Goal: Use online tool/utility: Utilize a website feature to perform a specific function

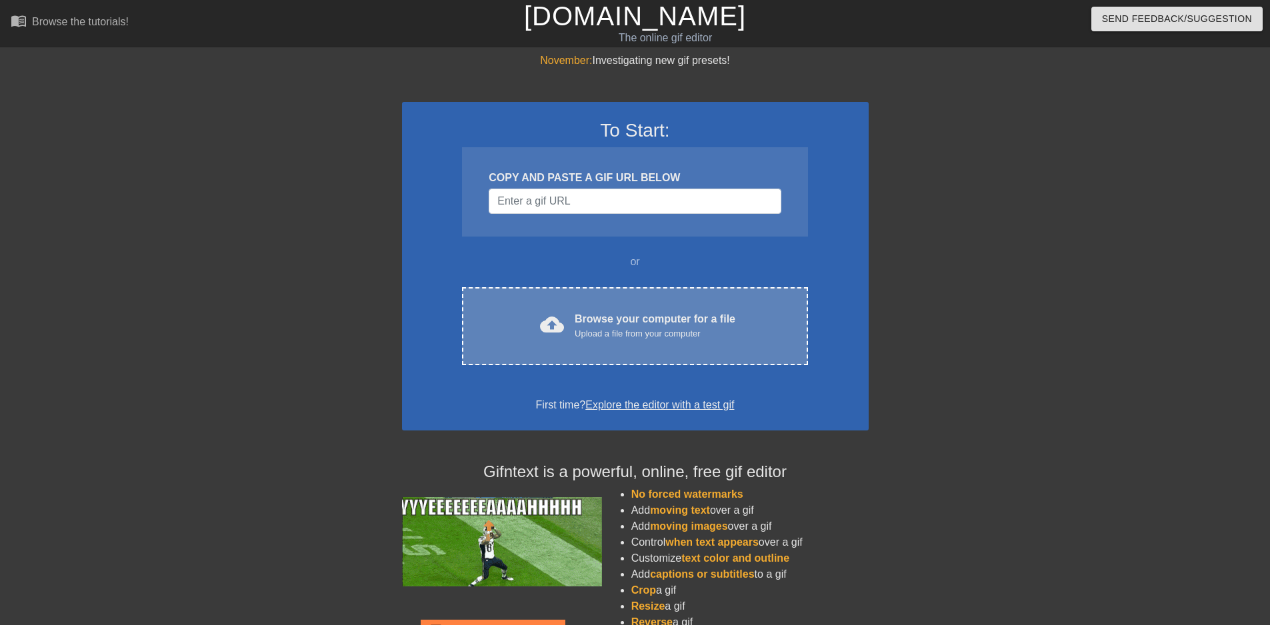
click at [644, 320] on div "Browse your computer for a file Upload a file from your computer" at bounding box center [655, 325] width 161 height 29
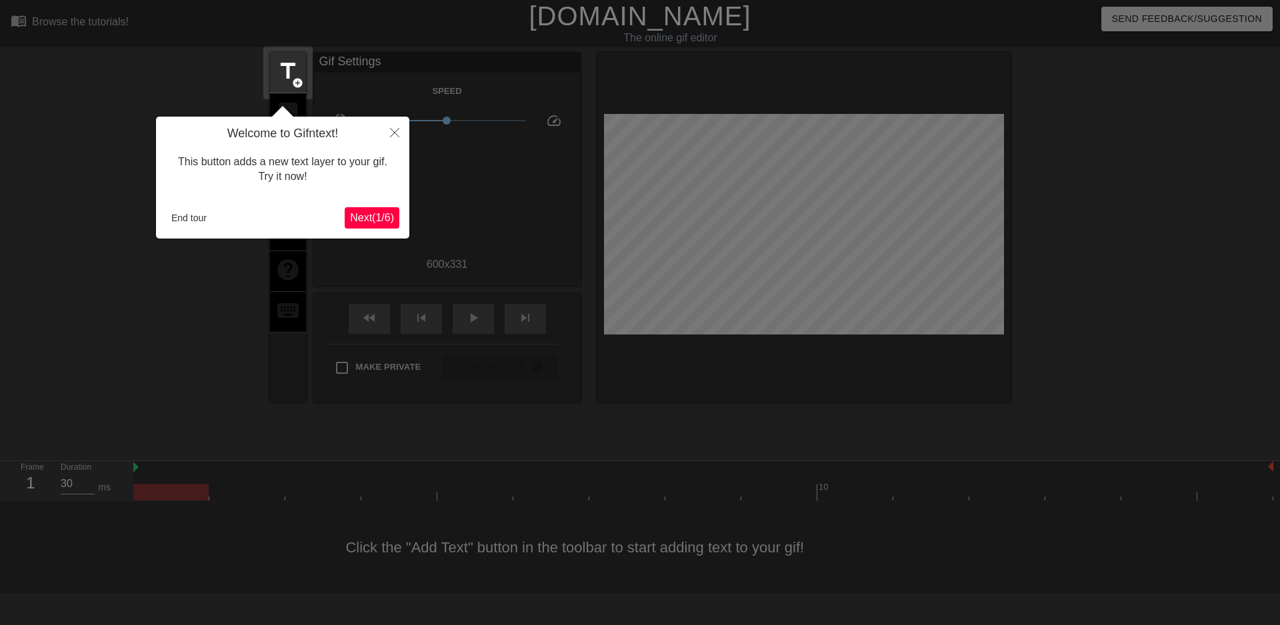
click at [387, 212] on span "Next ( 1 / 6 )" at bounding box center [372, 217] width 44 height 11
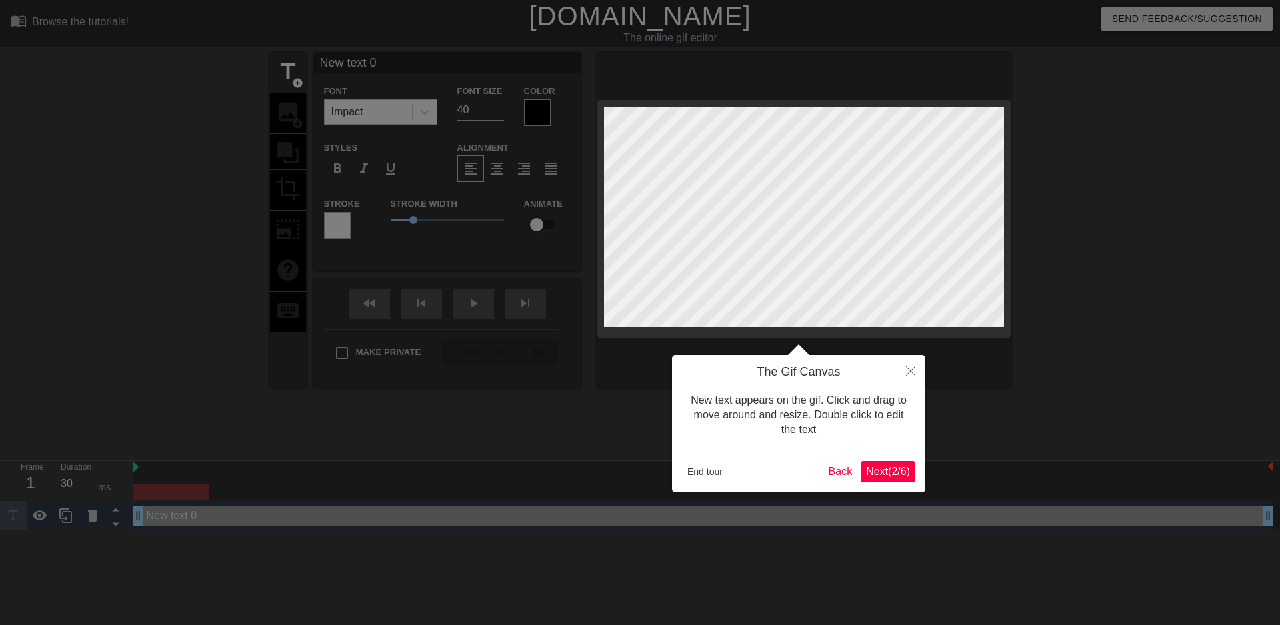
click at [879, 466] on span "Next ( 2 / 6 )" at bounding box center [888, 471] width 44 height 11
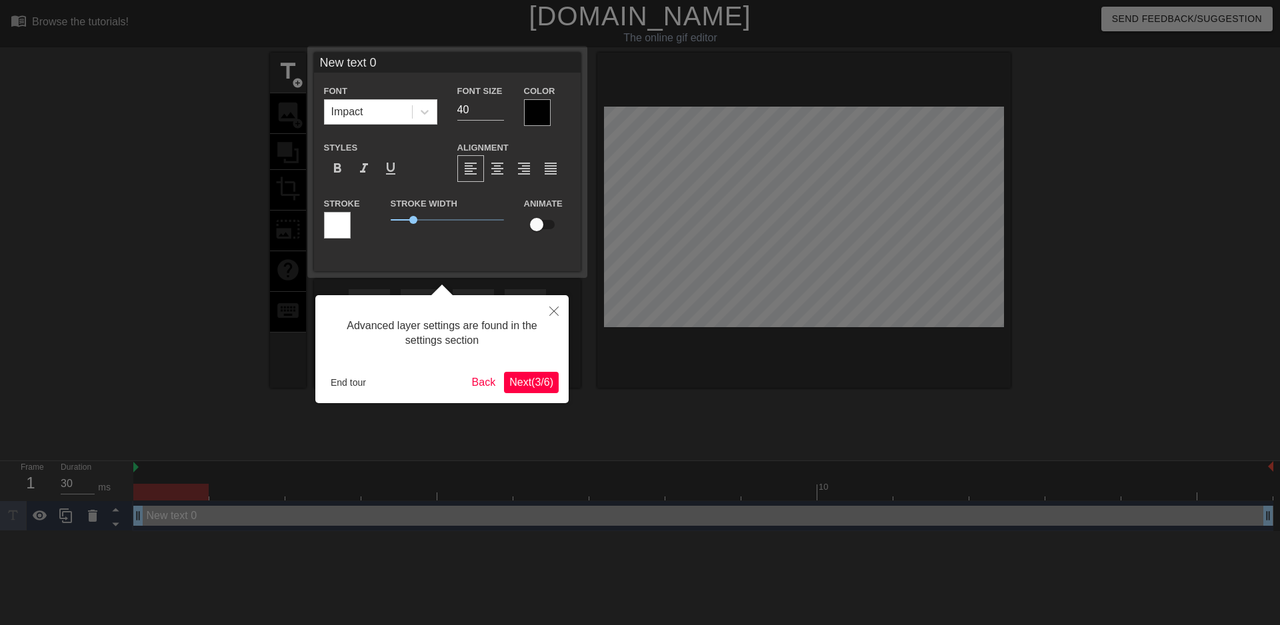
click at [549, 377] on span "Next ( 3 / 6 )" at bounding box center [531, 382] width 44 height 11
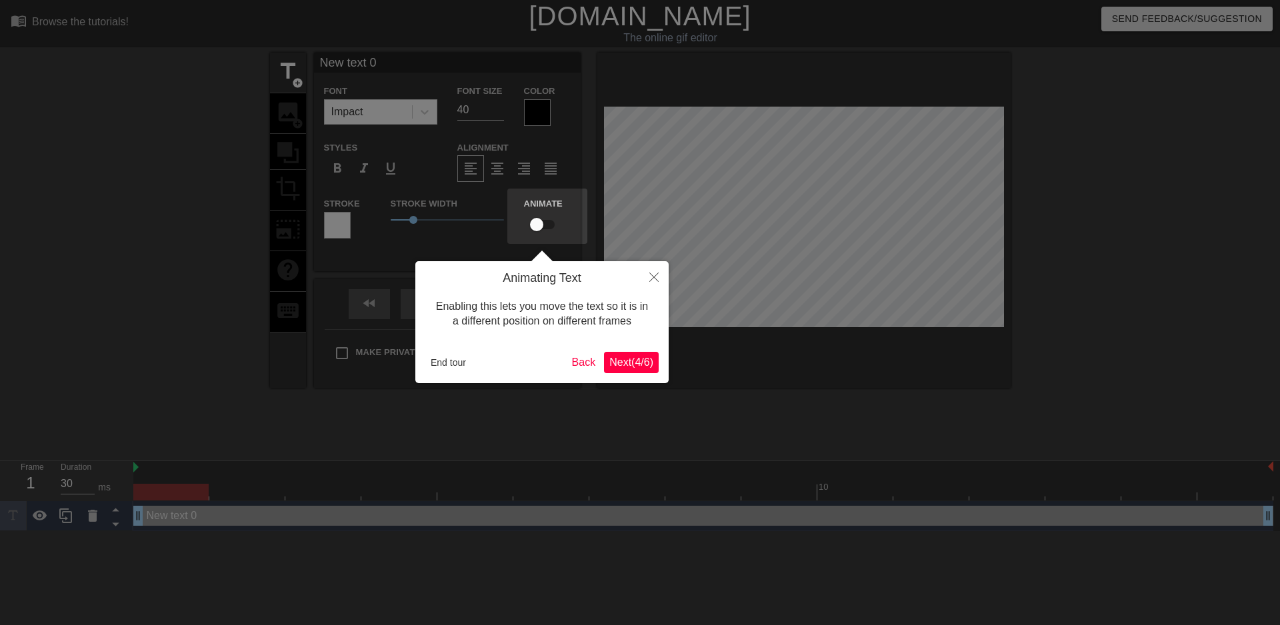
click at [618, 361] on span "Next ( 4 / 6 )" at bounding box center [631, 362] width 44 height 11
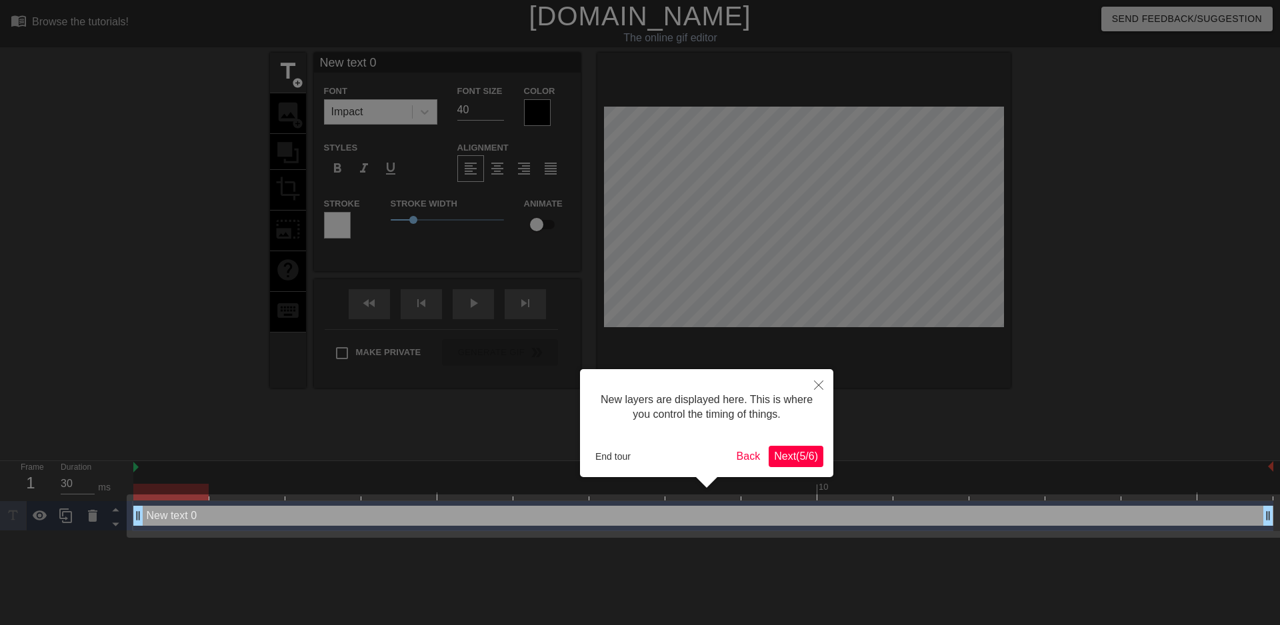
click at [782, 455] on span "Next ( 5 / 6 )" at bounding box center [796, 456] width 44 height 11
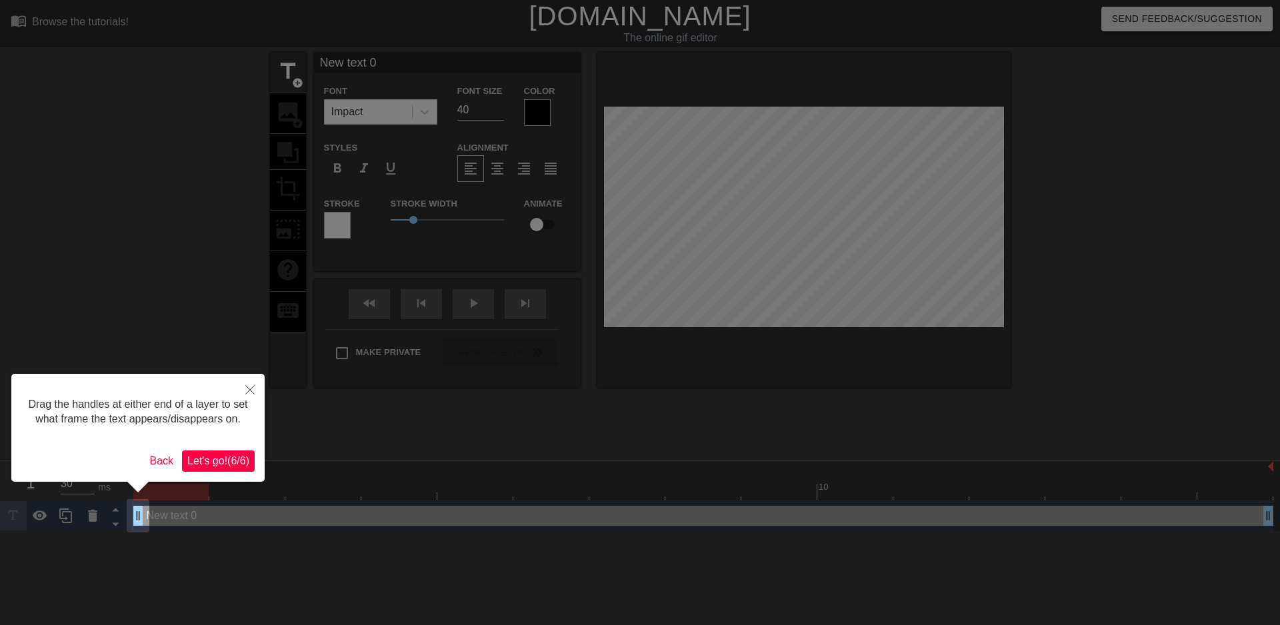
click at [235, 459] on span "Let's go! ( 6 / 6 )" at bounding box center [218, 460] width 62 height 11
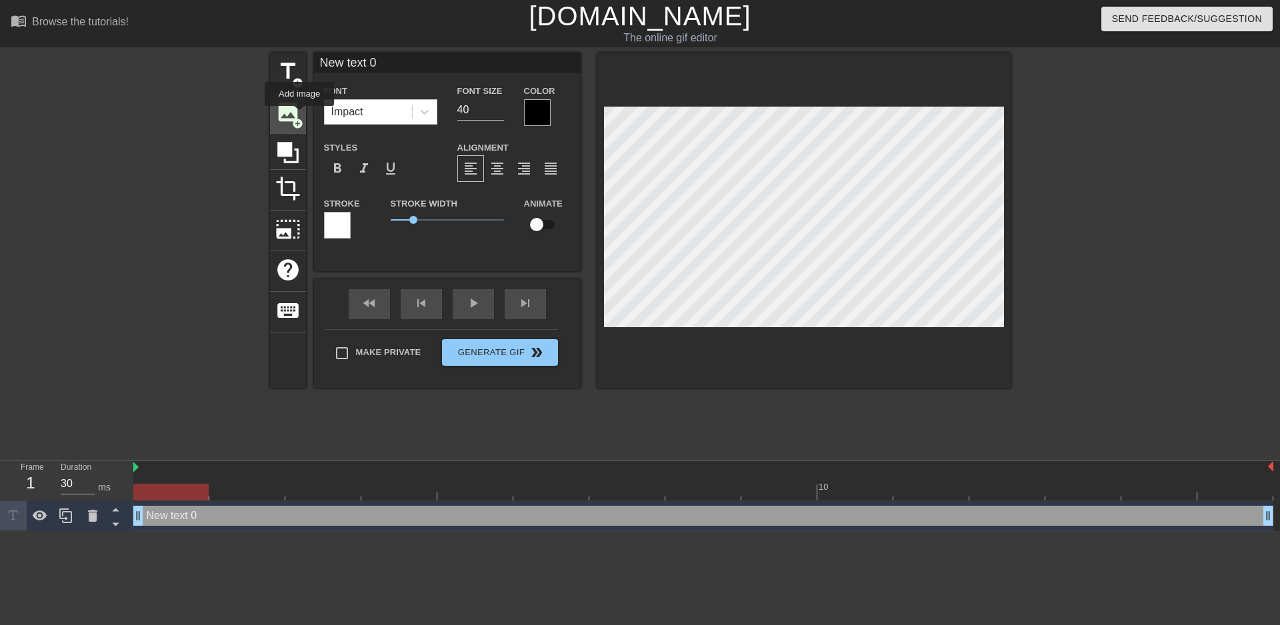
click at [299, 114] on span "image" at bounding box center [287, 111] width 25 height 25
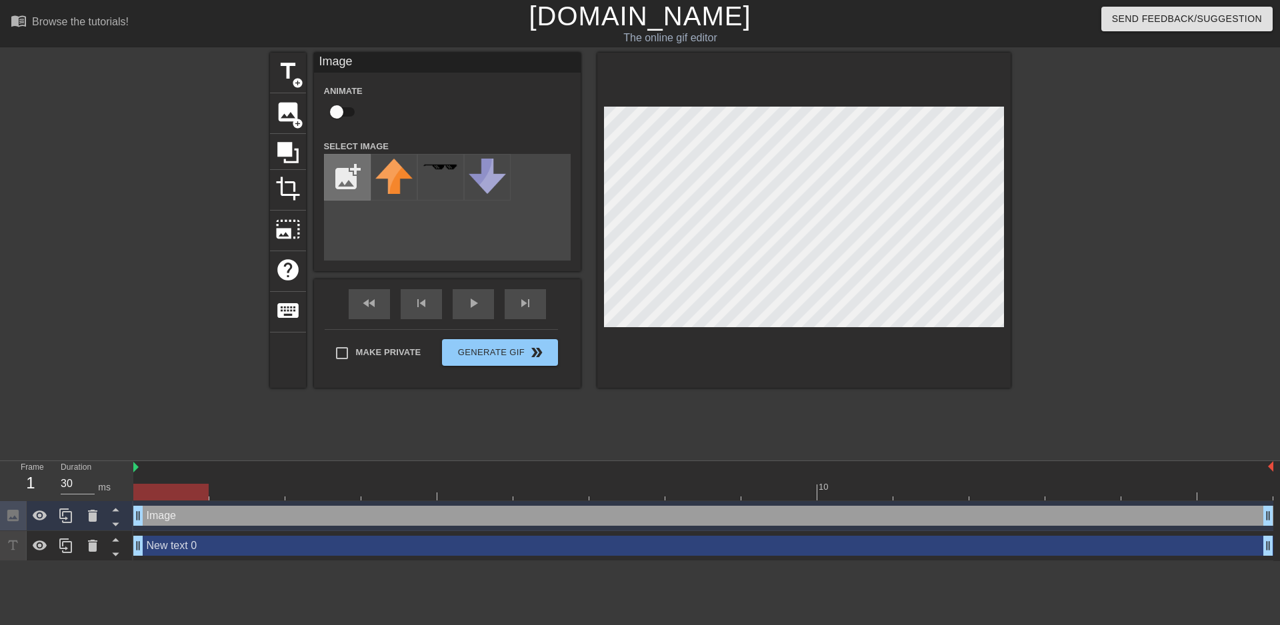
click at [349, 175] on input "file" at bounding box center [347, 177] width 45 height 45
type input "C:\fakepath\thumbnail_Outlook-x2nhy5hq.jpg"
drag, startPoint x: 459, startPoint y: 172, endPoint x: 448, endPoint y: 177, distance: 12.3
click at [448, 177] on img at bounding box center [440, 176] width 37 height 35
click at [336, 110] on input "checkbox" at bounding box center [337, 111] width 76 height 25
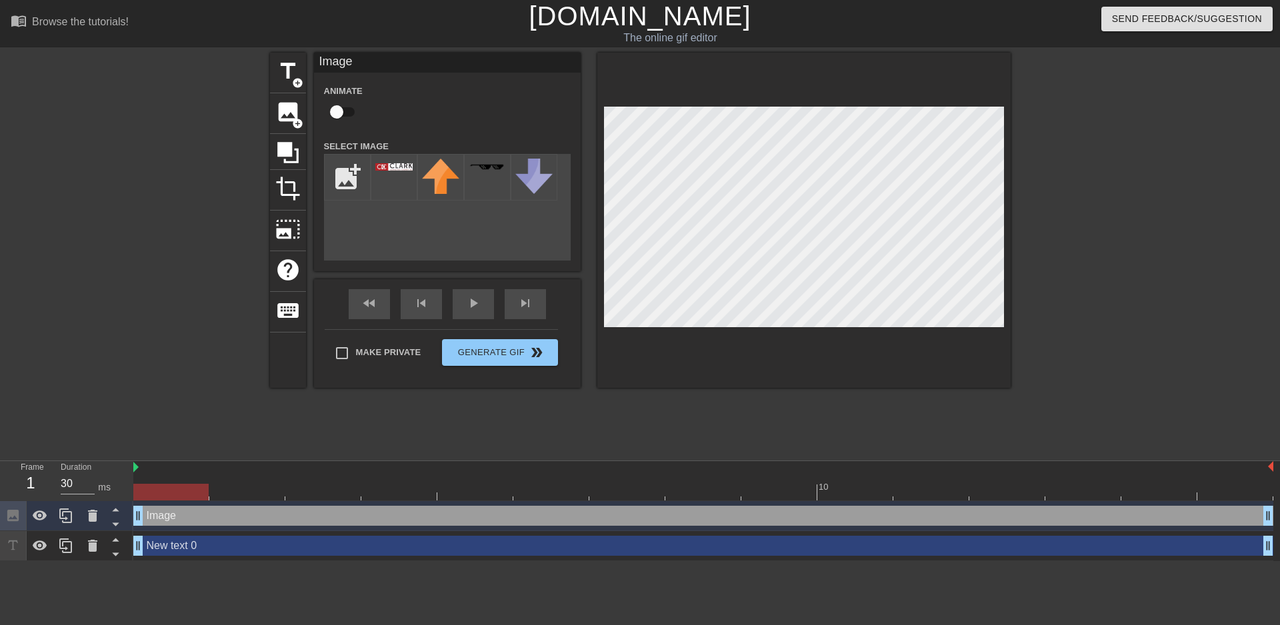
checkbox input "true"
drag, startPoint x: 435, startPoint y: 175, endPoint x: 434, endPoint y: 186, distance: 11.4
click at [434, 186] on img at bounding box center [440, 176] width 37 height 35
click at [176, 521] on div "Image drag_handle drag_handle" at bounding box center [703, 516] width 1140 height 20
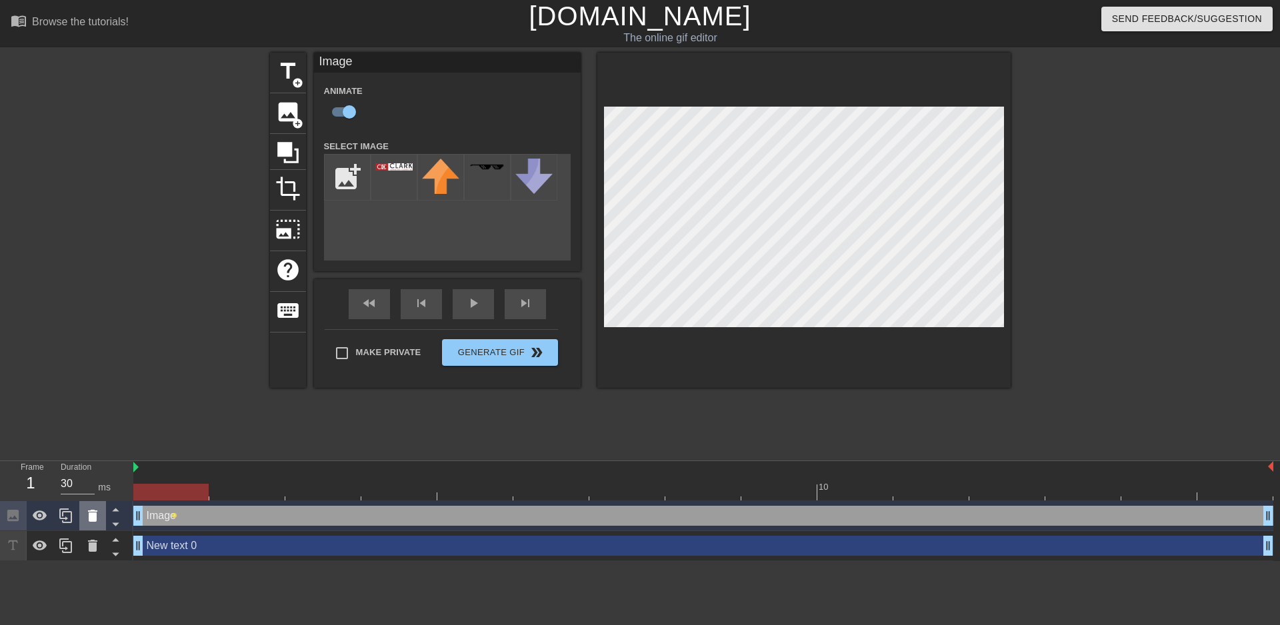
click at [93, 514] on icon at bounding box center [92, 516] width 9 height 12
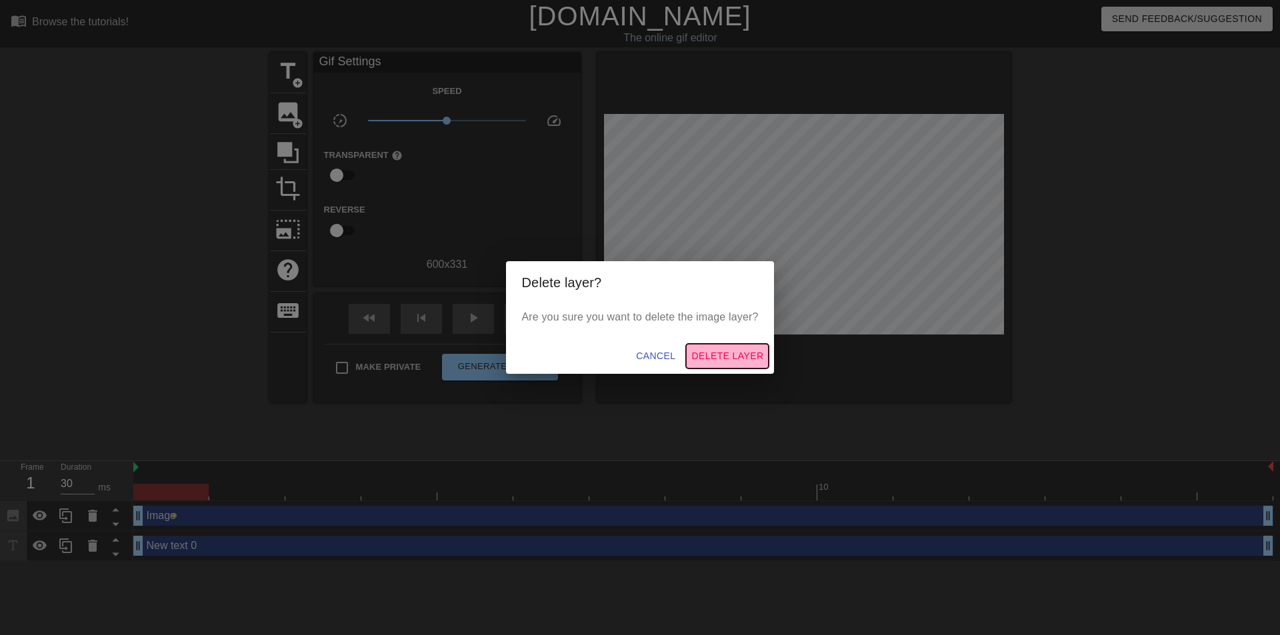
click at [701, 356] on span "Delete Layer" at bounding box center [727, 356] width 72 height 17
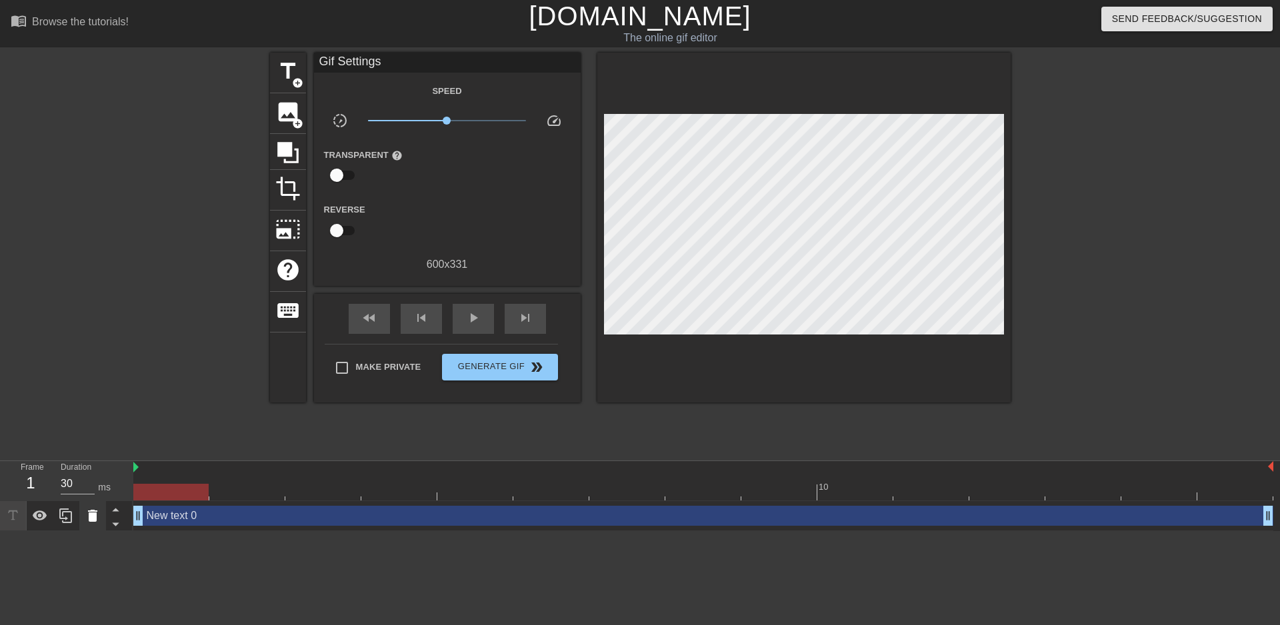
click at [93, 520] on icon at bounding box center [92, 516] width 9 height 12
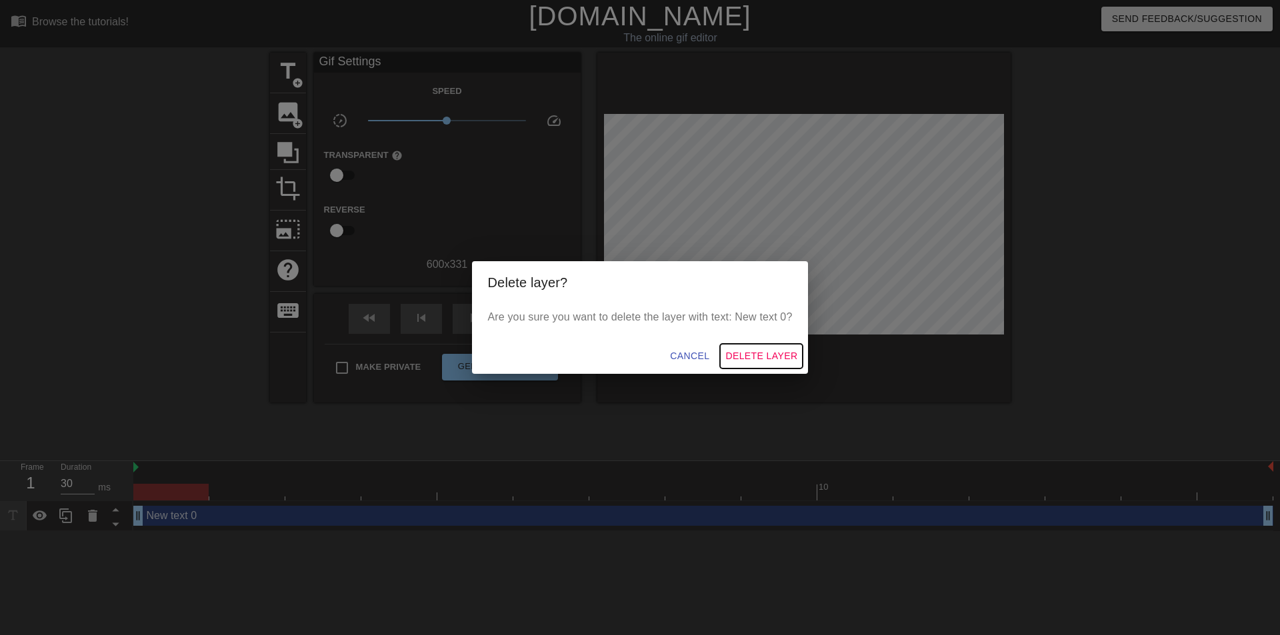
click at [751, 361] on span "Delete Layer" at bounding box center [761, 356] width 72 height 17
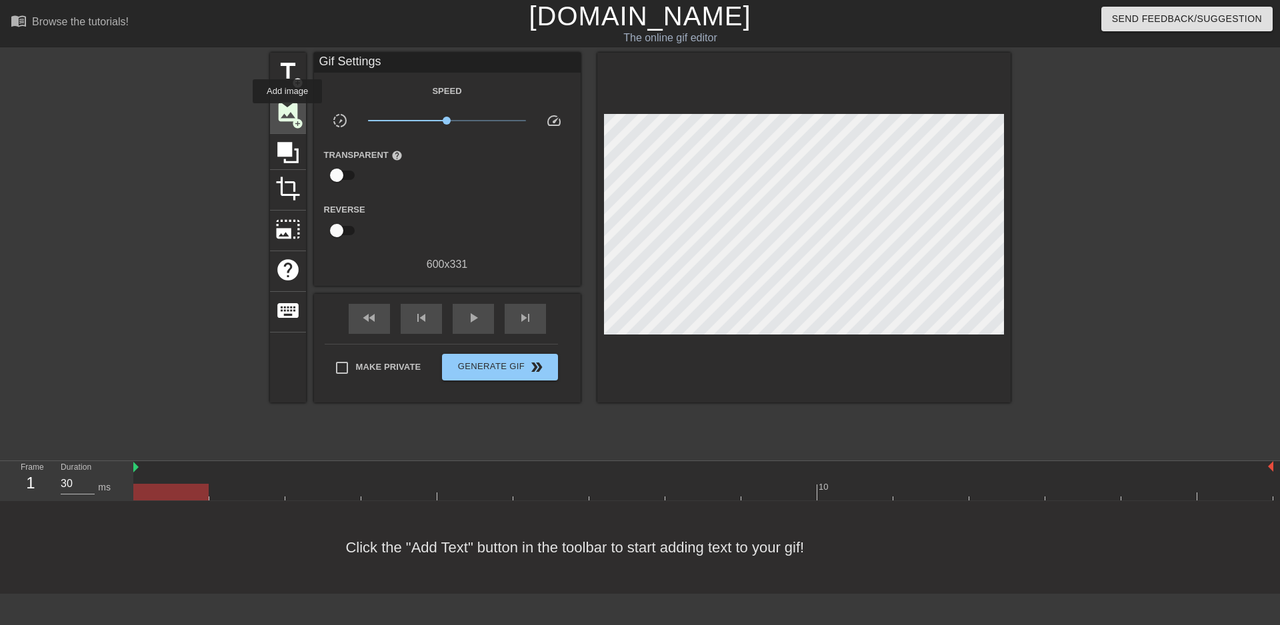
click at [287, 113] on span "image" at bounding box center [287, 111] width 25 height 25
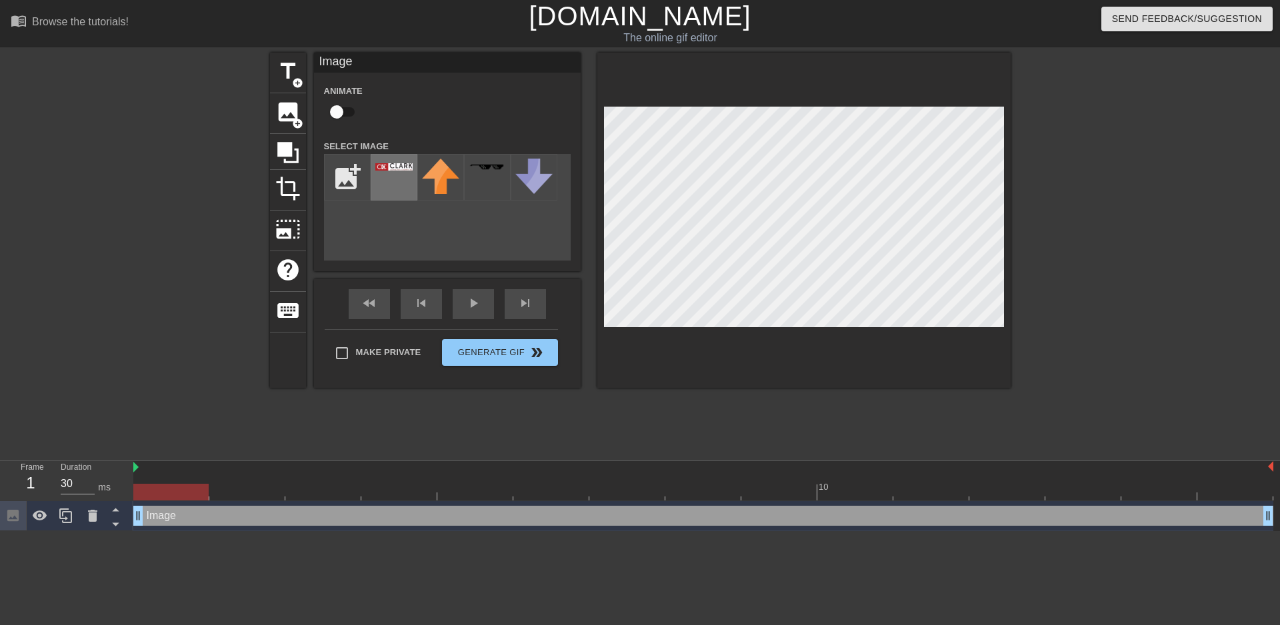
click at [389, 175] on div at bounding box center [394, 177] width 47 height 47
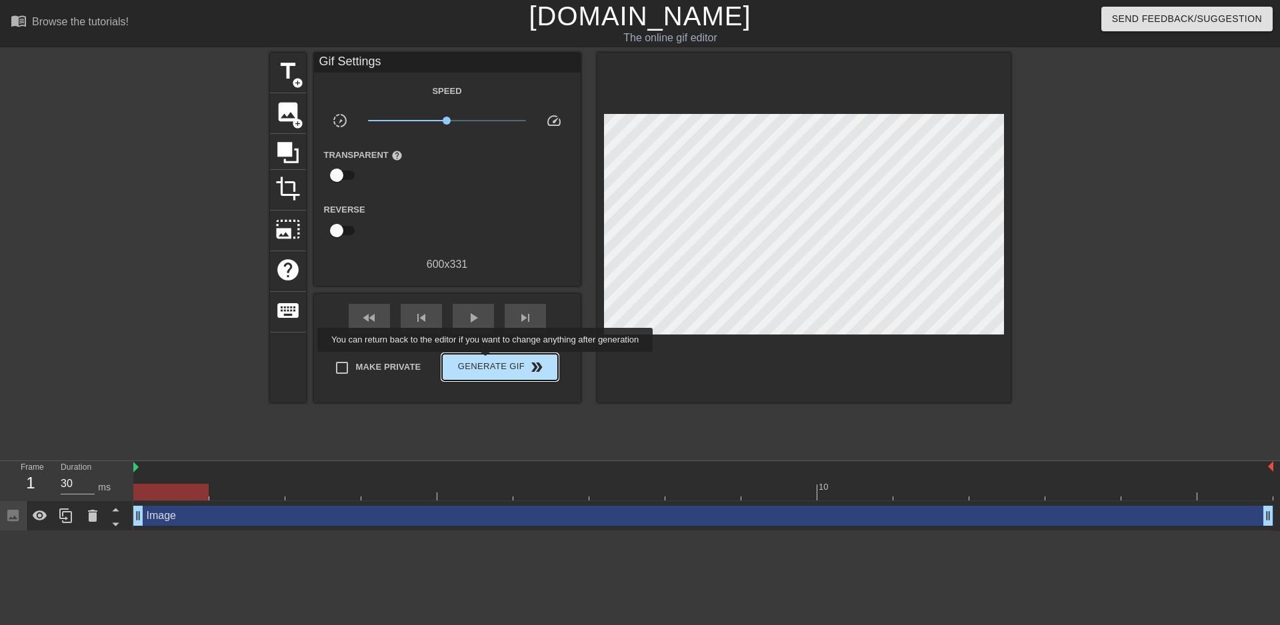
click at [487, 361] on span "Generate Gif double_arrow" at bounding box center [499, 367] width 105 height 16
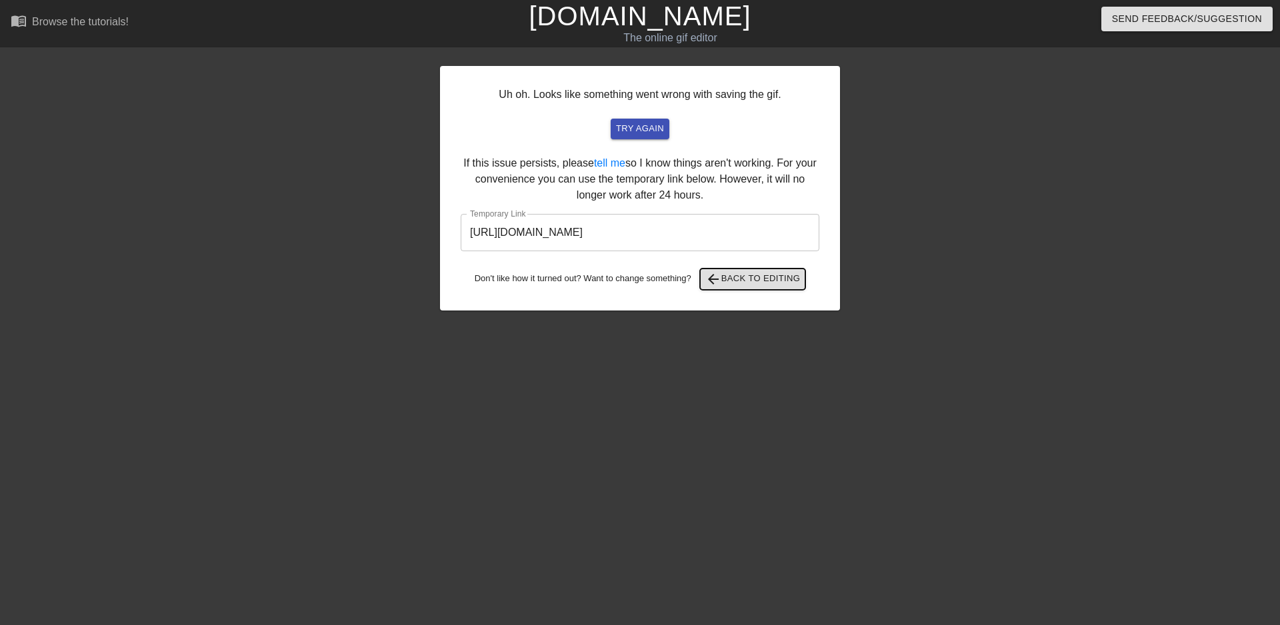
click at [748, 278] on span "arrow_back Back to Editing" at bounding box center [752, 279] width 95 height 16
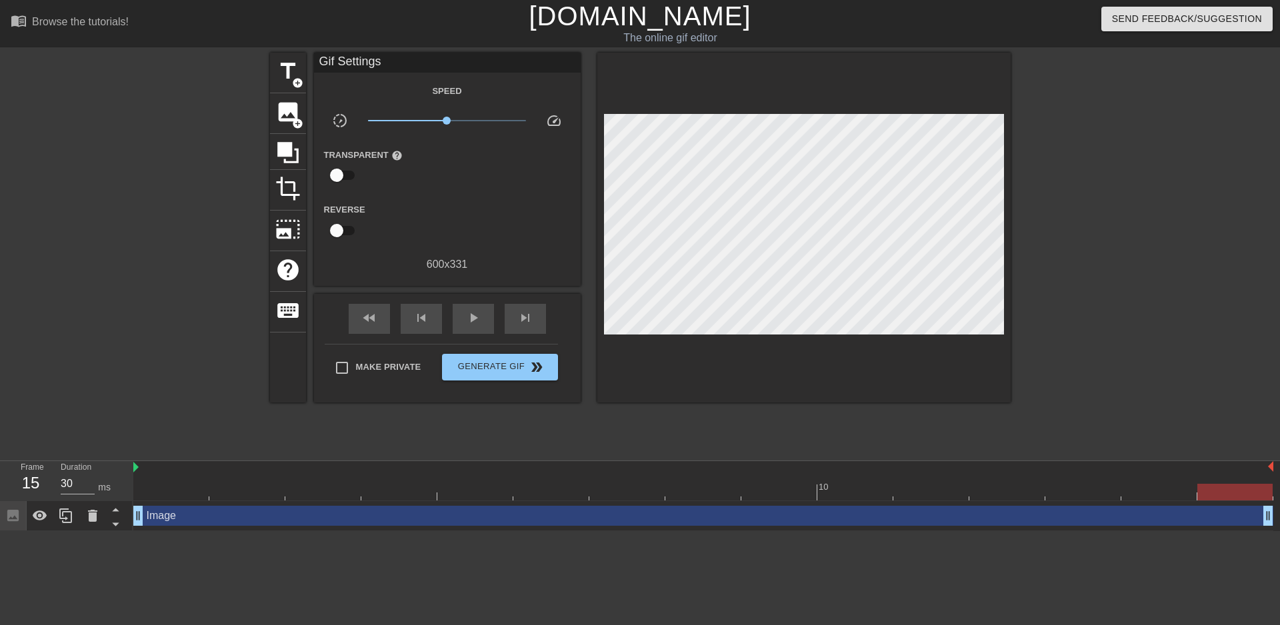
click at [1209, 493] on div at bounding box center [1234, 492] width 75 height 17
click at [1206, 520] on div "Image drag_handle drag_handle" at bounding box center [703, 516] width 1140 height 20
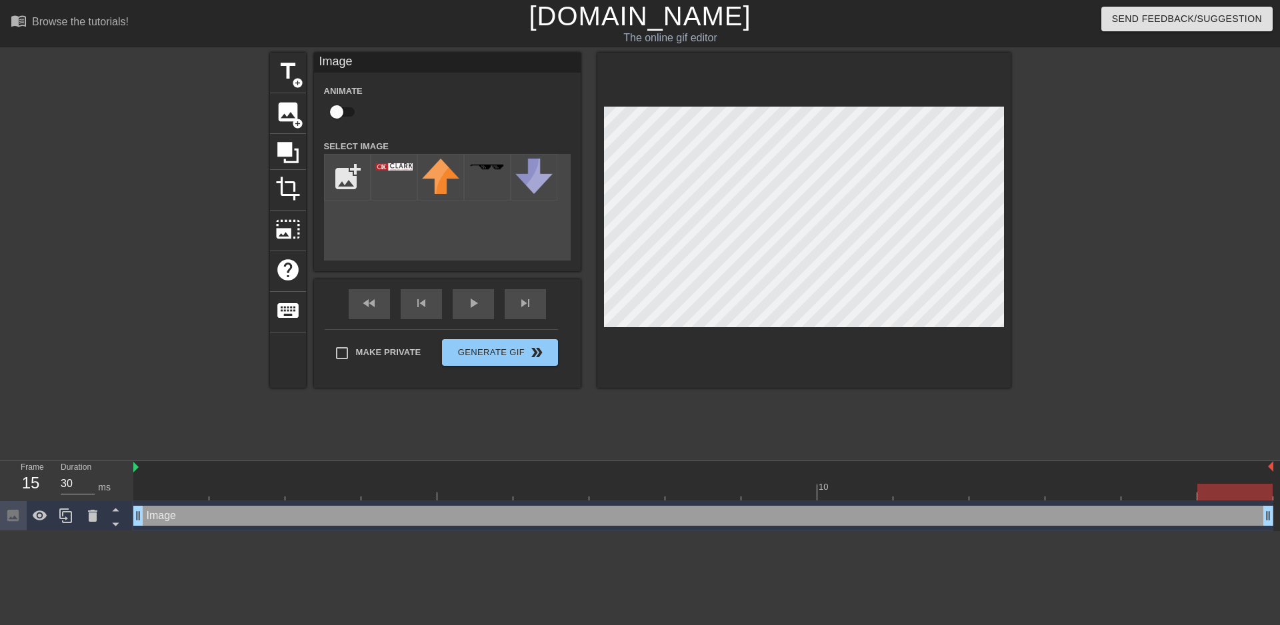
click at [170, 487] on div at bounding box center [703, 492] width 1140 height 17
click at [170, 469] on div at bounding box center [703, 467] width 1140 height 13
drag, startPoint x: 173, startPoint y: 517, endPoint x: 170, endPoint y: 483, distance: 33.5
click at [170, 483] on div "10 Image drag_handle drag_handle" at bounding box center [706, 496] width 1146 height 70
click at [156, 517] on div "Image drag_handle drag_handle" at bounding box center [703, 516] width 1140 height 20
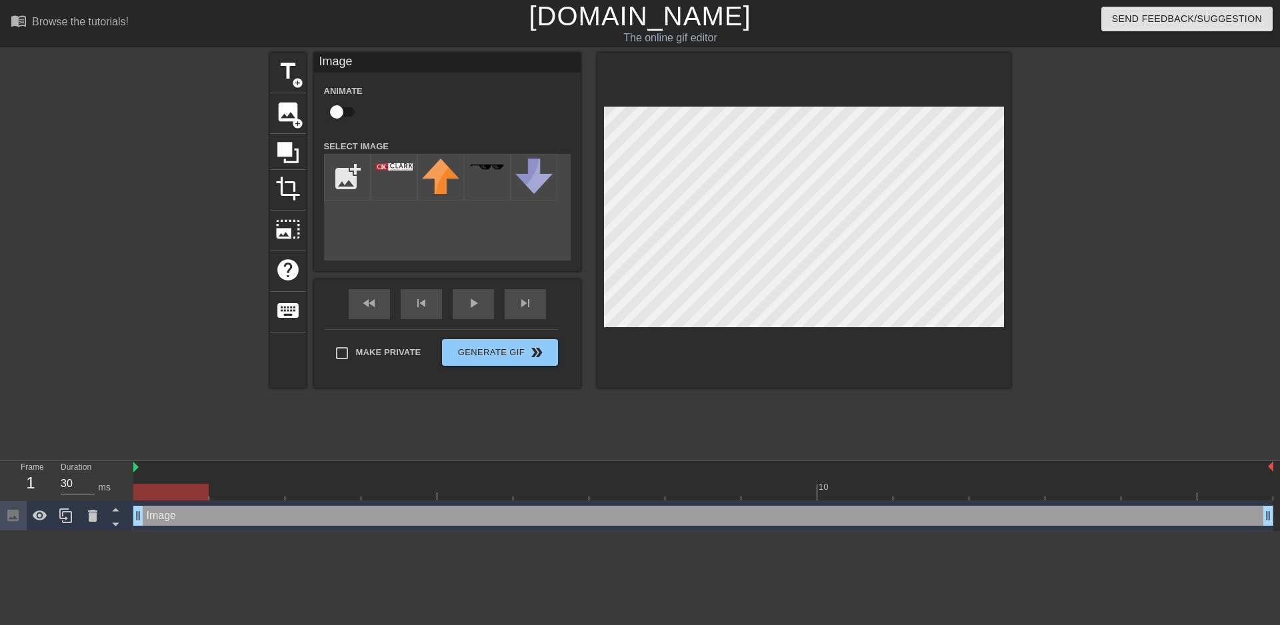
click at [171, 481] on div at bounding box center [171, 483] width 76 height 17
click at [131, 466] on div "Frame 1 Duration 30 ms" at bounding box center [66, 481] width 133 height 40
click at [457, 309] on div "play_arrow" at bounding box center [473, 304] width 41 height 30
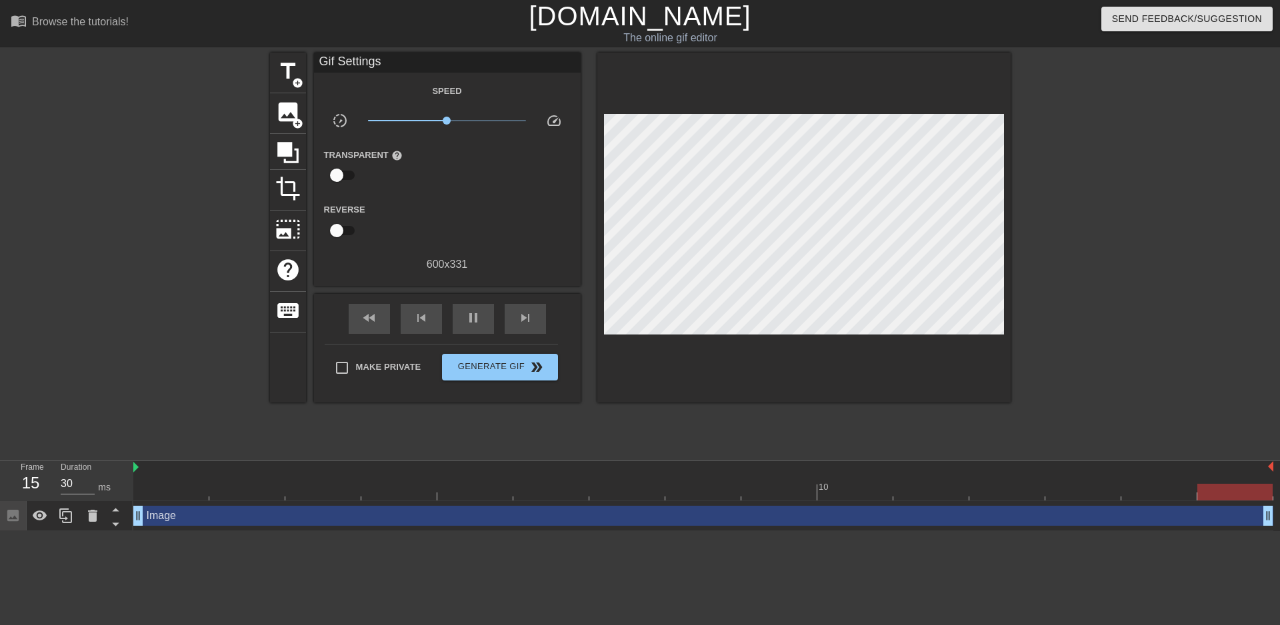
click at [536, 210] on div "Reverse" at bounding box center [447, 222] width 267 height 42
drag, startPoint x: 447, startPoint y: 119, endPoint x: 487, endPoint y: 131, distance: 41.8
click at [487, 131] on div "x3.24" at bounding box center [447, 123] width 178 height 21
drag, startPoint x: 483, startPoint y: 117, endPoint x: 447, endPoint y: 119, distance: 35.4
click at [447, 119] on span "x1.01" at bounding box center [447, 121] width 158 height 16
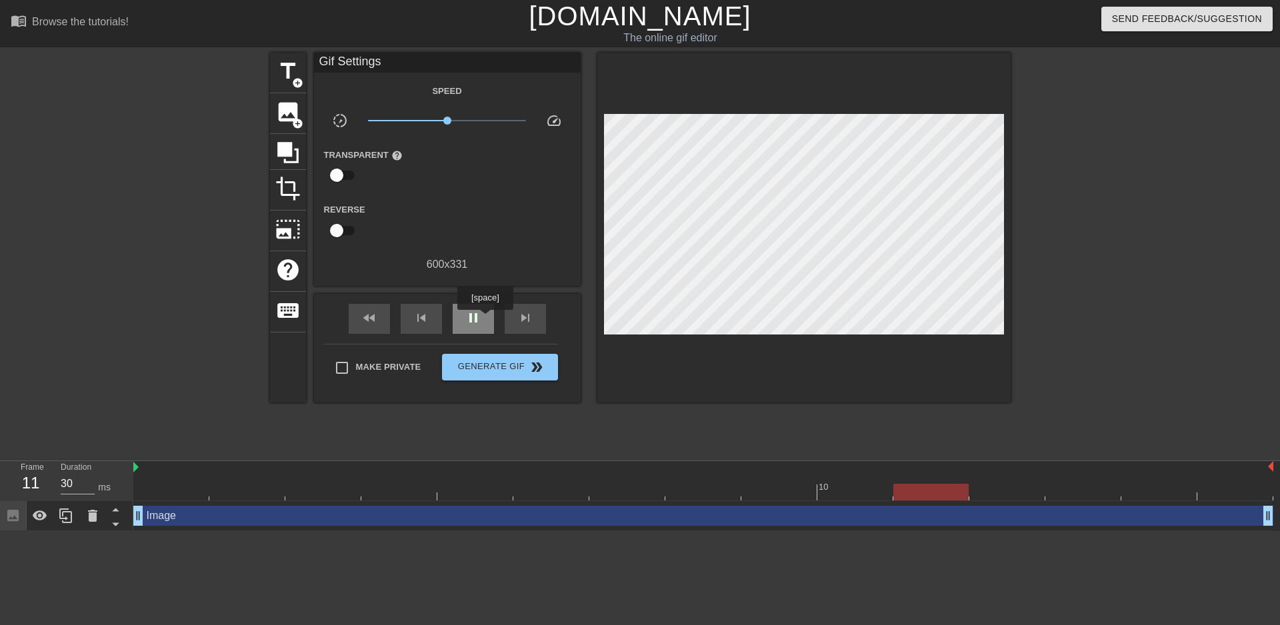
click at [485, 319] on div "pause" at bounding box center [473, 319] width 41 height 30
click at [285, 111] on span "image" at bounding box center [287, 111] width 25 height 25
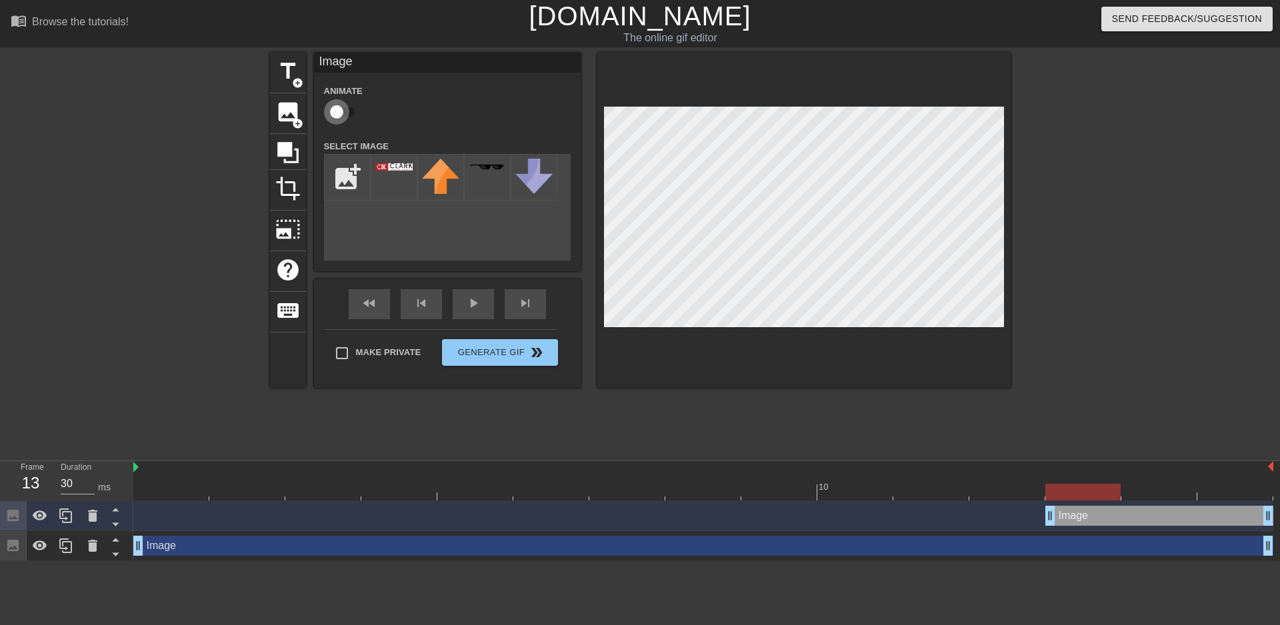
click at [345, 111] on input "checkbox" at bounding box center [337, 111] width 76 height 25
checkbox input "true"
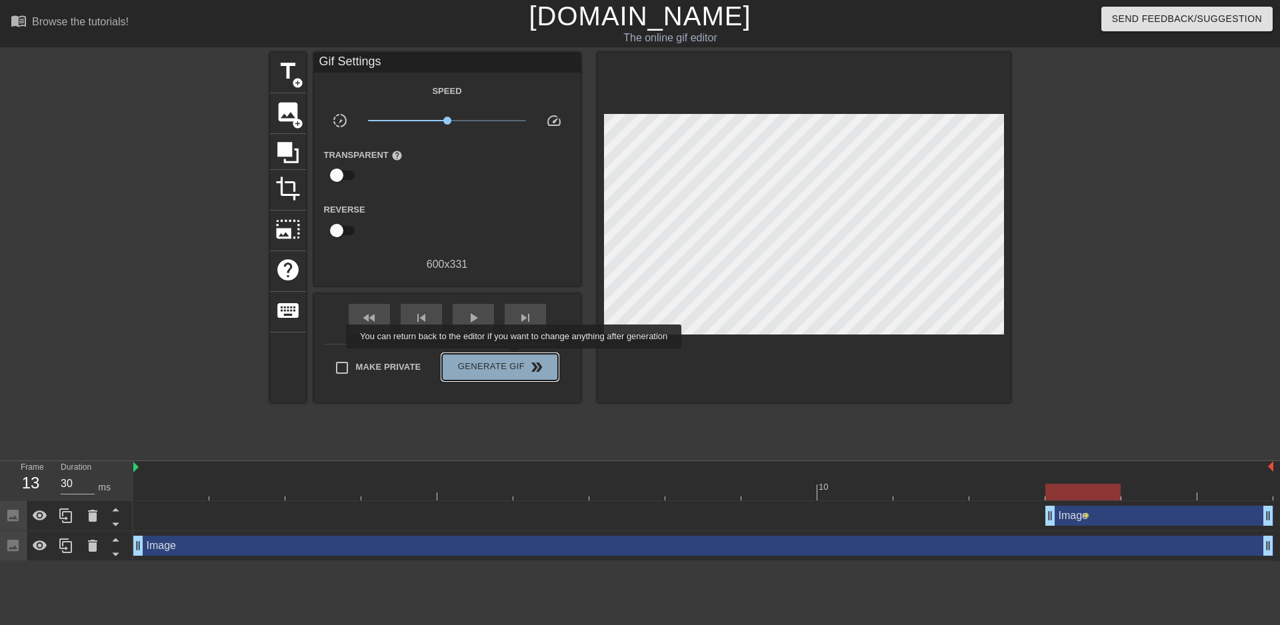
click at [515, 359] on span "Generate Gif double_arrow" at bounding box center [499, 367] width 105 height 16
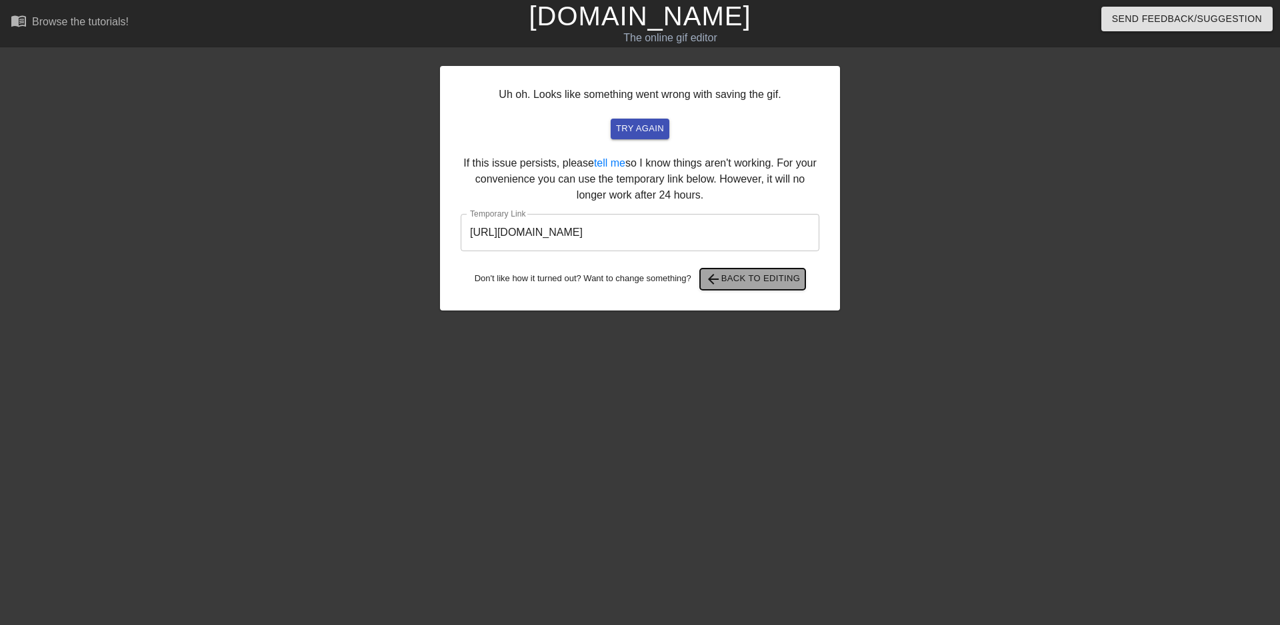
click at [777, 274] on span "arrow_back Back to Editing" at bounding box center [752, 279] width 95 height 16
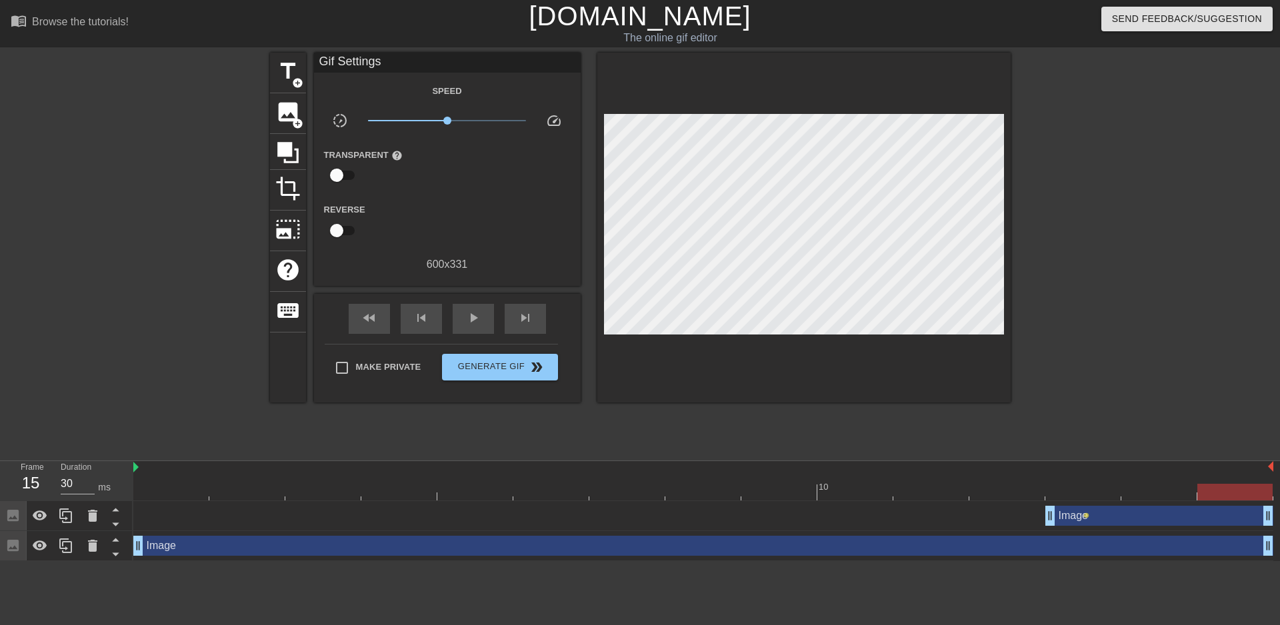
click at [11, 521] on icon at bounding box center [12, 515] width 11 height 11
click at [13, 546] on icon at bounding box center [12, 545] width 11 height 11
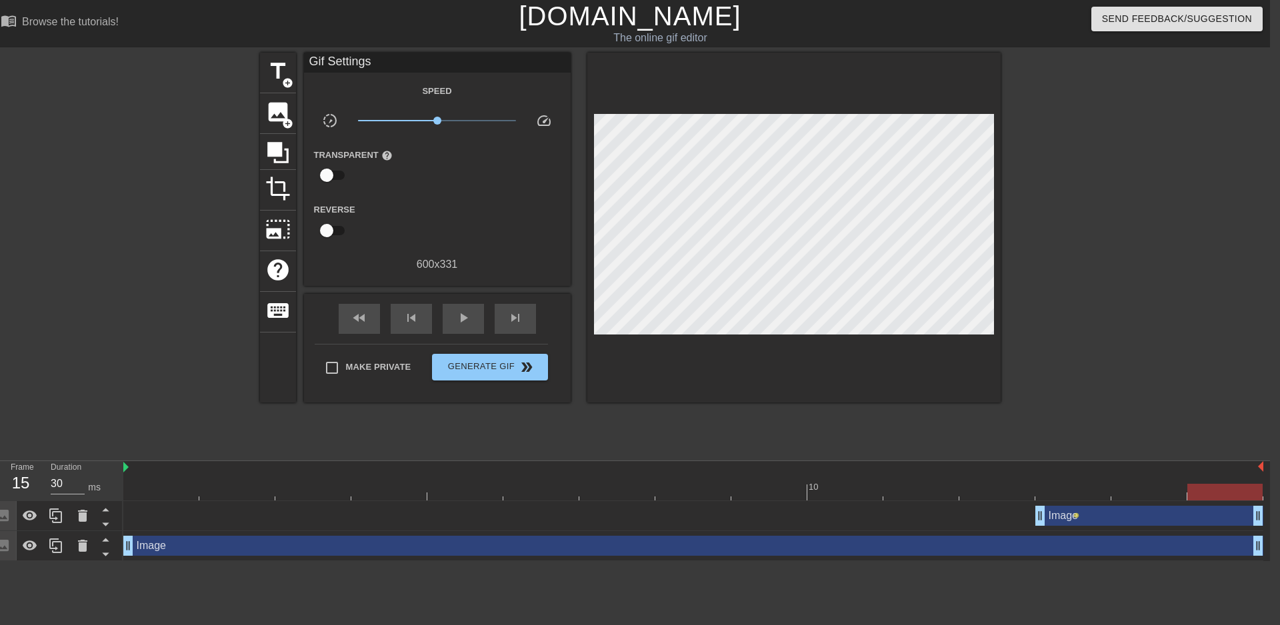
click at [1226, 488] on div at bounding box center [1224, 492] width 75 height 17
drag, startPoint x: 1226, startPoint y: 488, endPoint x: 1263, endPoint y: 478, distance: 38.6
click at [1263, 478] on div "10 Image drag_handle drag_handle lens Image drag_handle drag_handle" at bounding box center [696, 511] width 1146 height 100
click at [1258, 468] on img at bounding box center [1260, 466] width 5 height 11
click at [1227, 493] on div at bounding box center [1224, 492] width 75 height 17
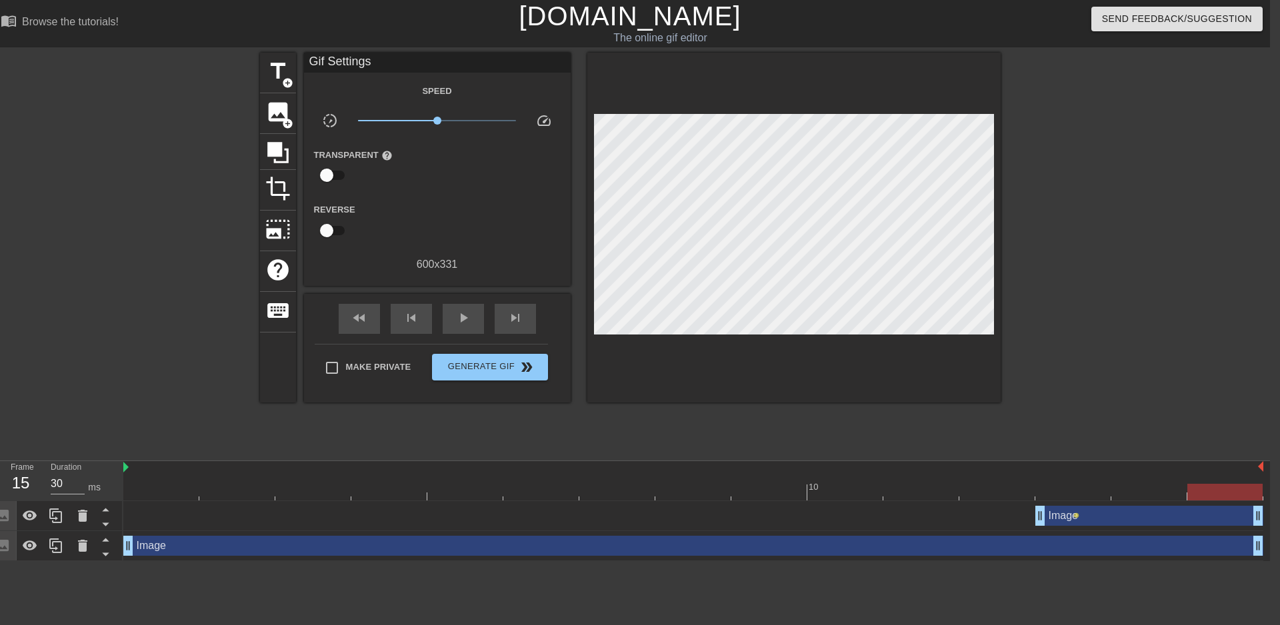
click at [174, 545] on div "Image drag_handle drag_handle" at bounding box center [693, 546] width 1140 height 20
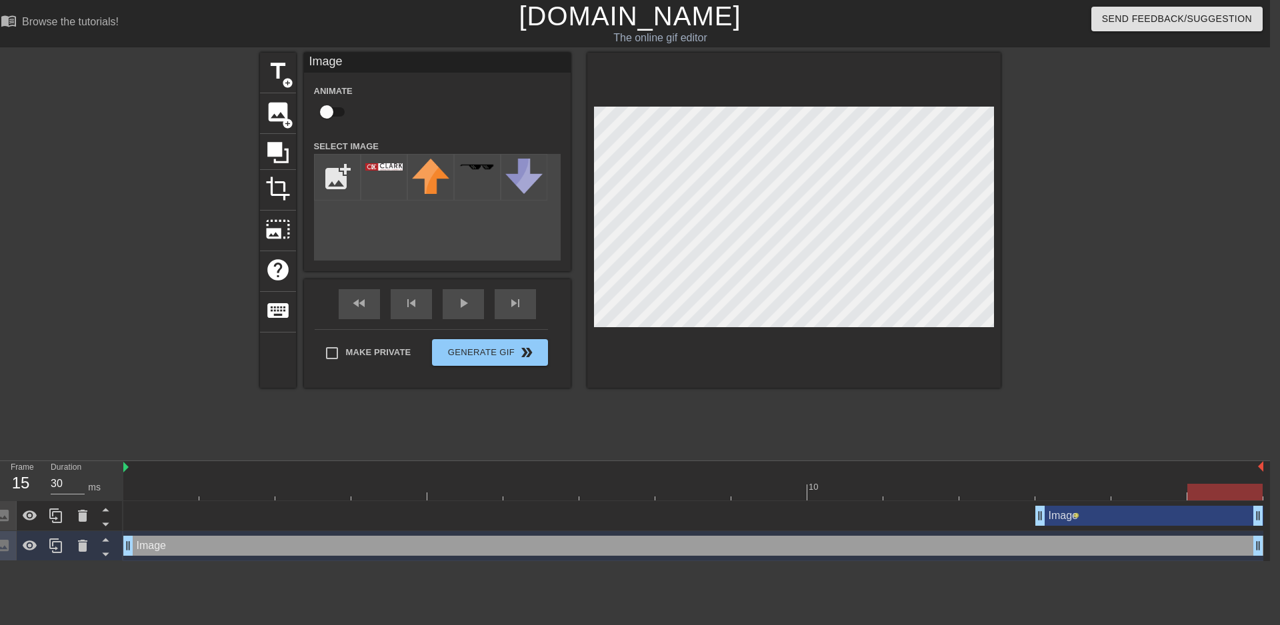
click at [174, 545] on div "Image drag_handle drag_handle" at bounding box center [693, 546] width 1140 height 20
click at [436, 171] on img at bounding box center [430, 176] width 37 height 35
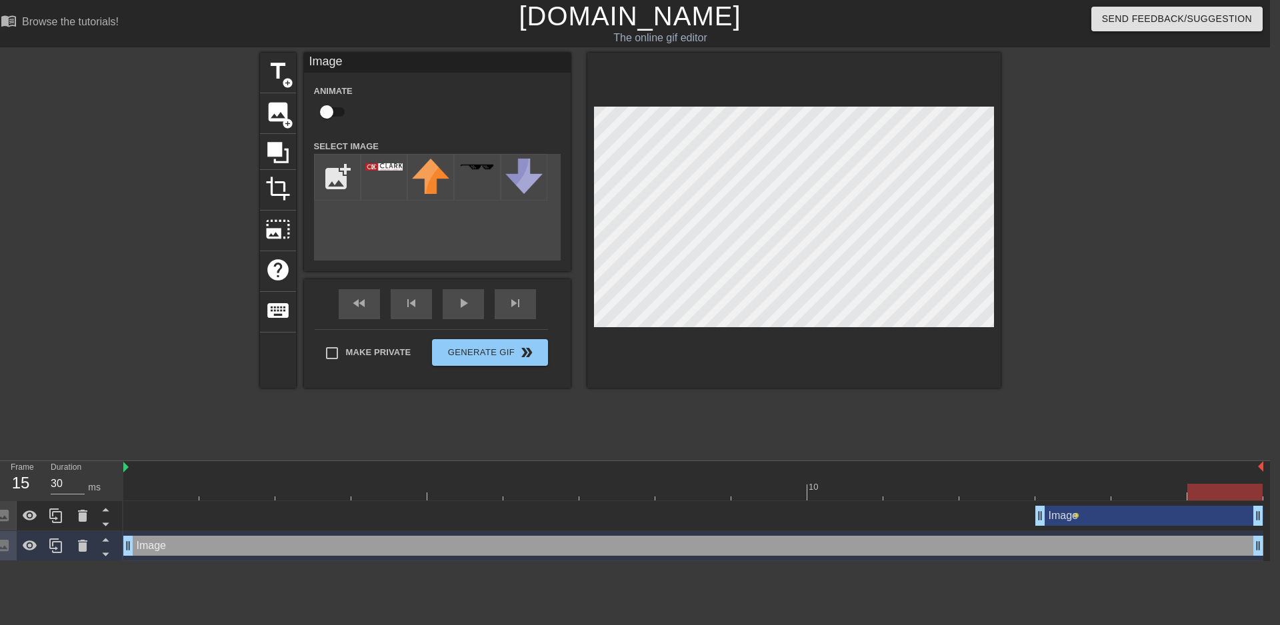
drag, startPoint x: 432, startPoint y: 179, endPoint x: 411, endPoint y: 251, distance: 75.1
click at [411, 251] on div "add_photo_alternate" at bounding box center [437, 207] width 247 height 107
click at [439, 164] on img at bounding box center [430, 176] width 37 height 35
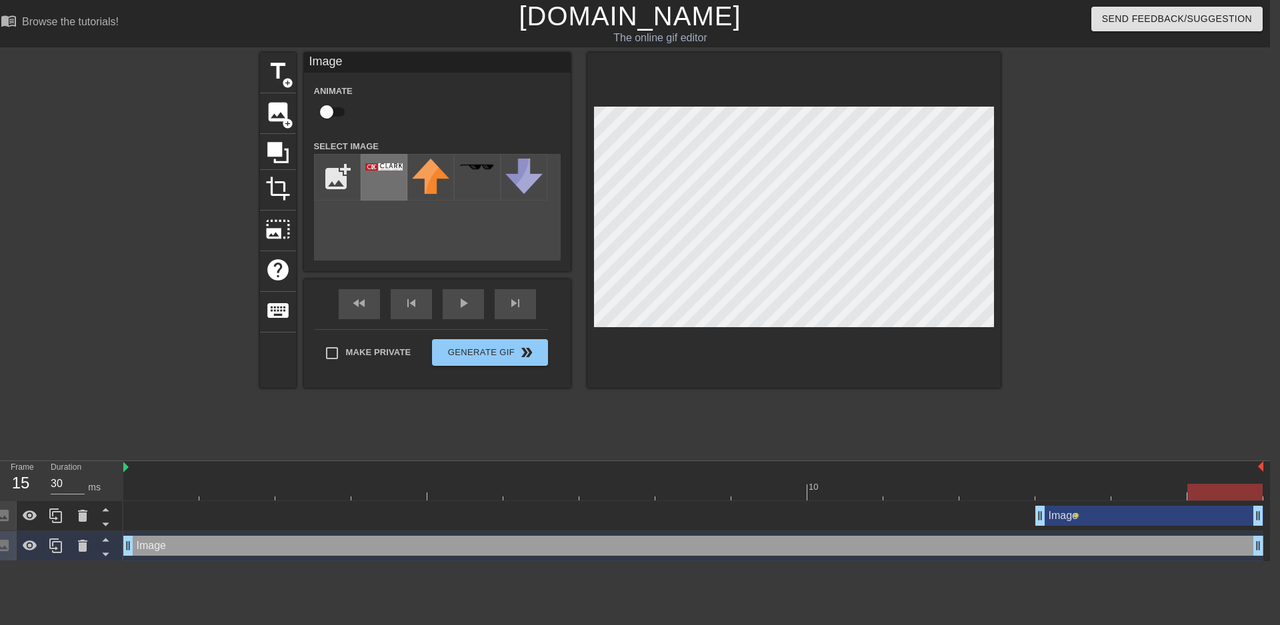
click at [401, 167] on img at bounding box center [383, 166] width 37 height 7
click at [397, 167] on img at bounding box center [383, 166] width 37 height 7
click at [461, 302] on div "fast_rewind skip_previous play_arrow skip_next" at bounding box center [437, 304] width 217 height 50
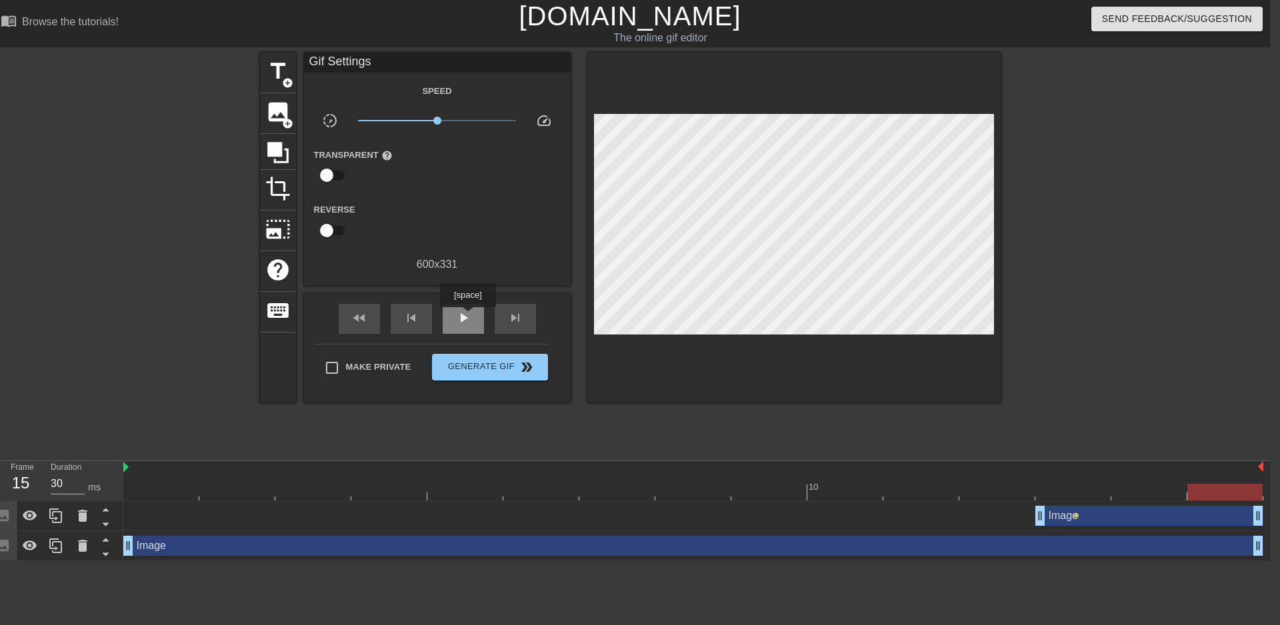
click at [467, 318] on span "play_arrow" at bounding box center [463, 318] width 16 height 16
click at [464, 304] on div "pause" at bounding box center [463, 319] width 41 height 30
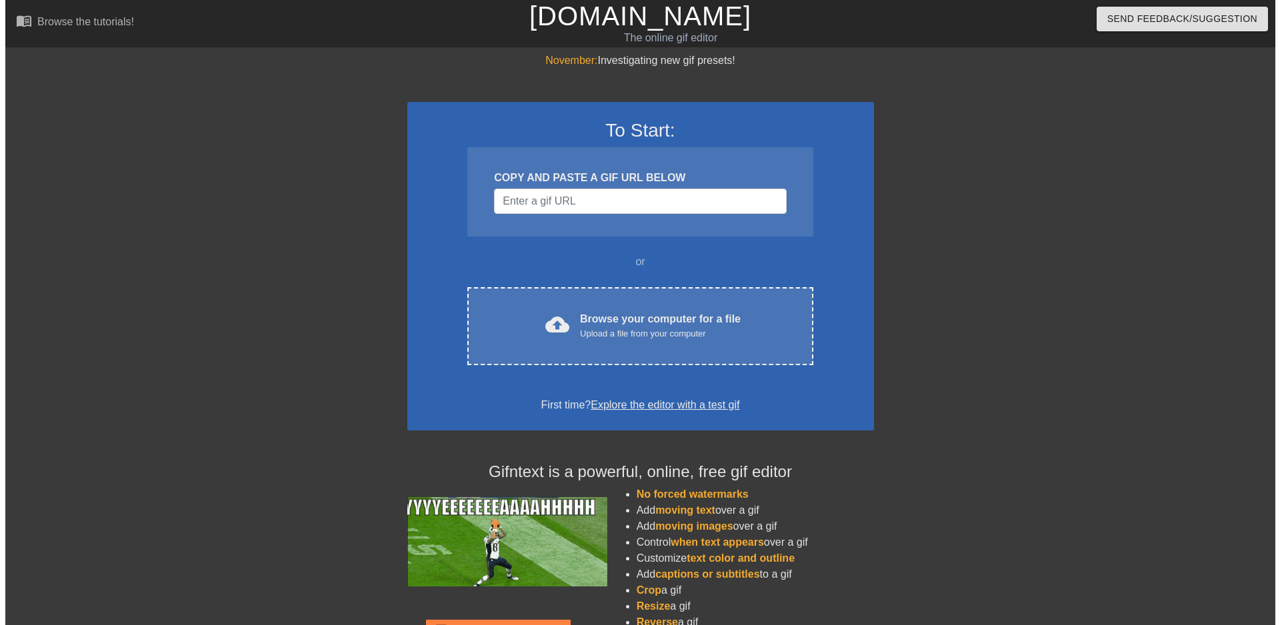
scroll to position [0, 10]
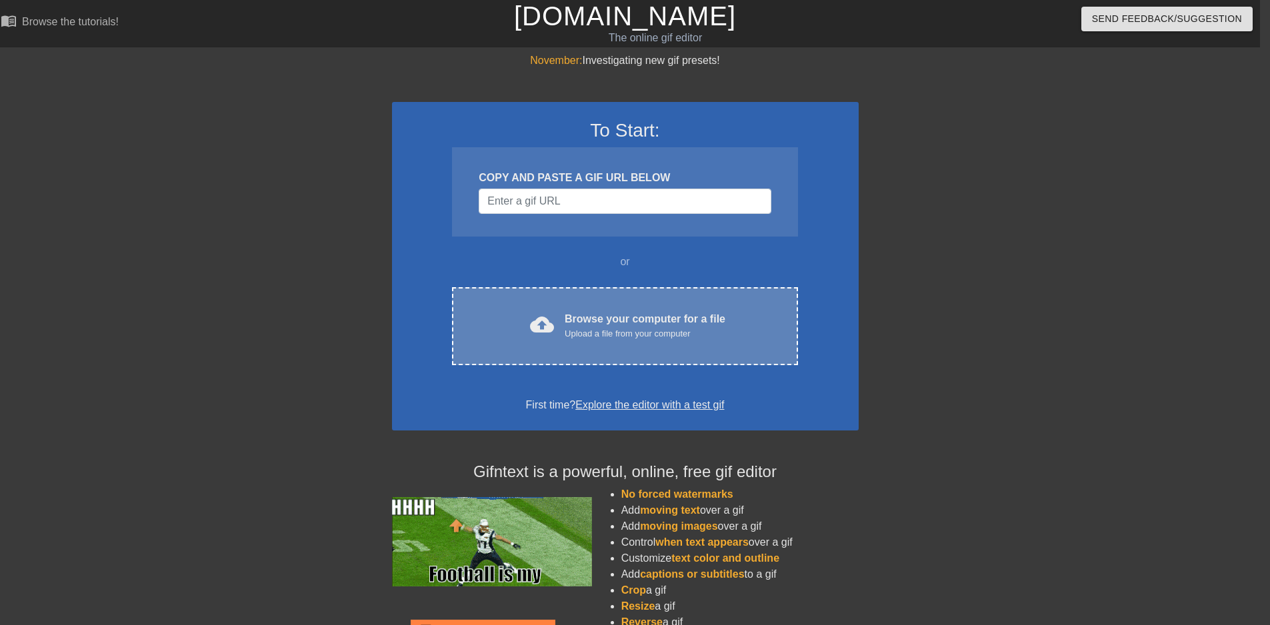
click at [653, 324] on div "Browse your computer for a file Upload a file from your computer" at bounding box center [645, 325] width 161 height 29
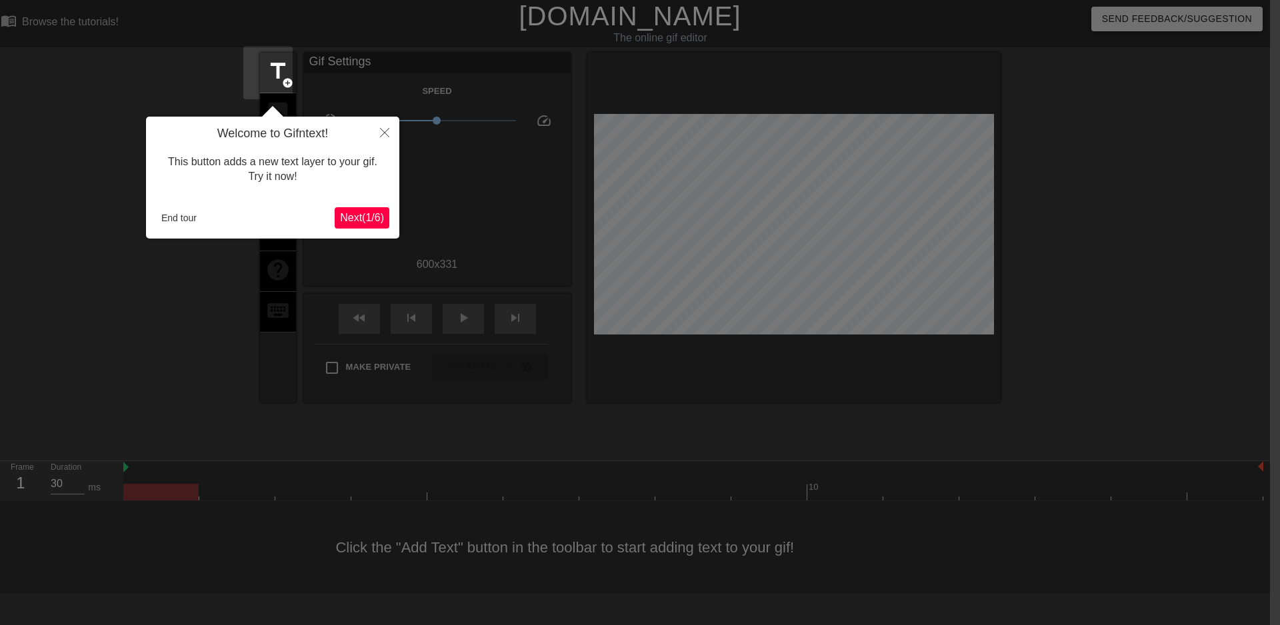
click at [335, 225] on button "Next ( 1 / 6 )" at bounding box center [362, 217] width 55 height 21
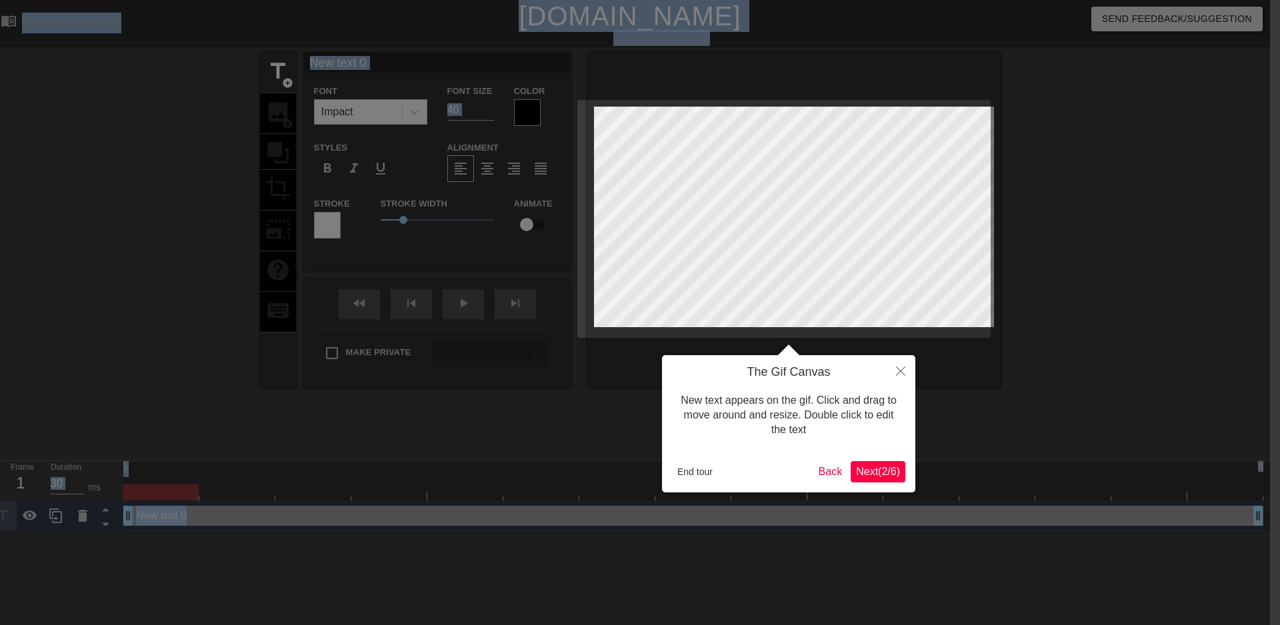
click at [334, 225] on div at bounding box center [630, 312] width 1280 height 625
click at [888, 479] on button "Next ( 2 / 6 )" at bounding box center [878, 471] width 55 height 21
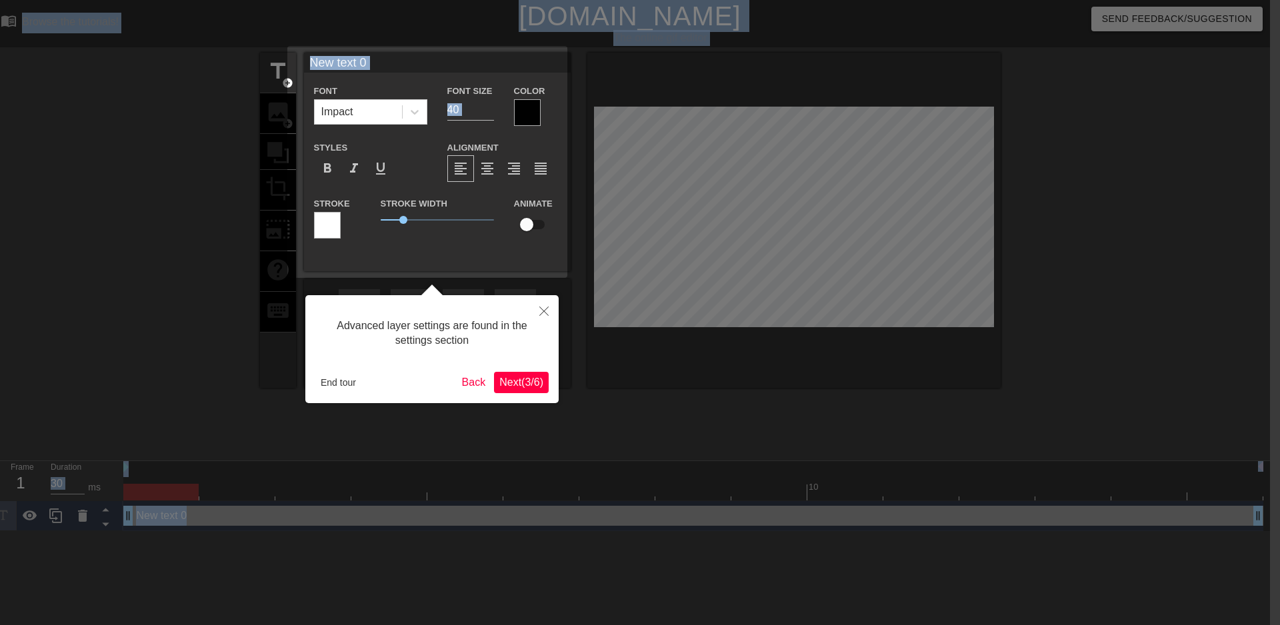
click at [539, 377] on span "Next ( 3 / 6 )" at bounding box center [521, 382] width 44 height 11
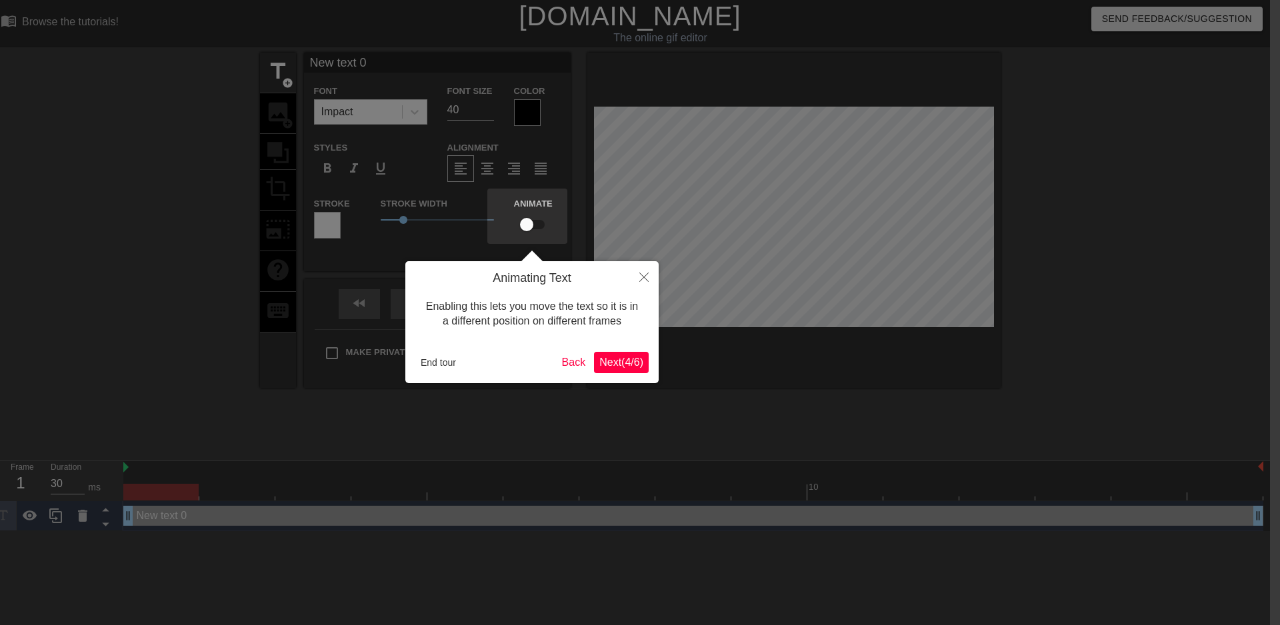
click at [620, 342] on div "Enabling this lets you move the text so it is in a different position on differ…" at bounding box center [531, 314] width 233 height 57
click at [617, 350] on div "Animating Text Enabling this lets you move the text so it is in a different pos…" at bounding box center [531, 322] width 253 height 122
click at [624, 352] on button "Next ( 4 / 6 )" at bounding box center [621, 362] width 55 height 21
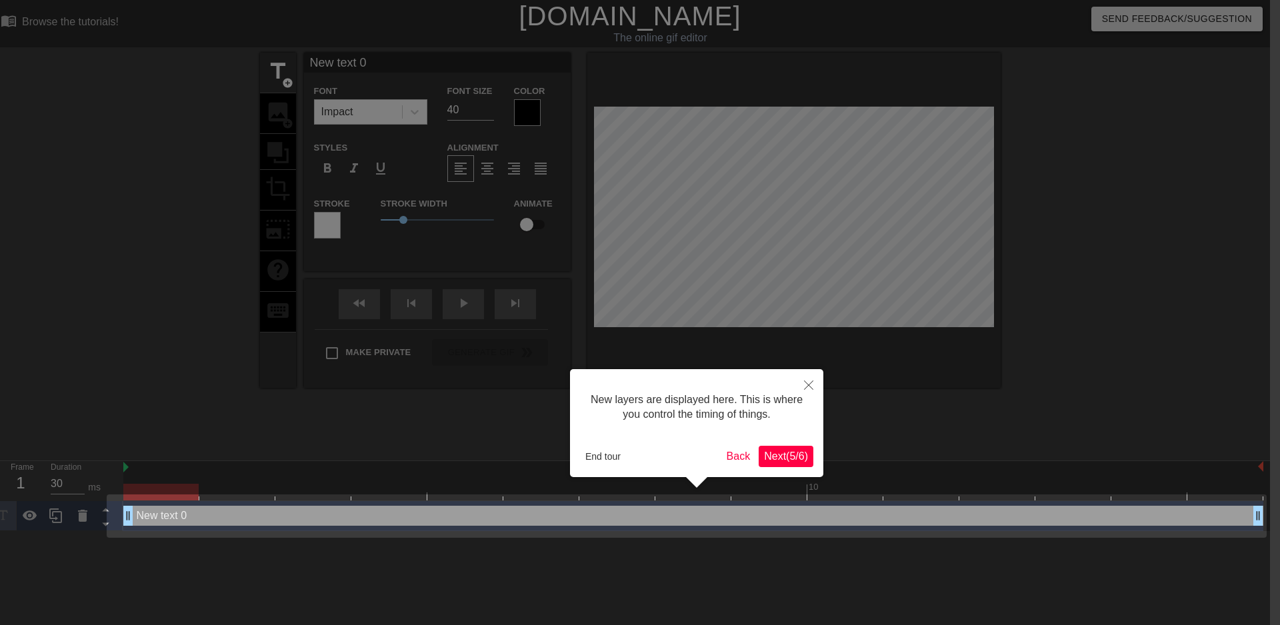
click at [817, 462] on div "New layers are displayed here. This is where you control the timing of things. …" at bounding box center [696, 423] width 253 height 108
click at [799, 461] on span "Next ( 5 / 6 )" at bounding box center [786, 456] width 44 height 11
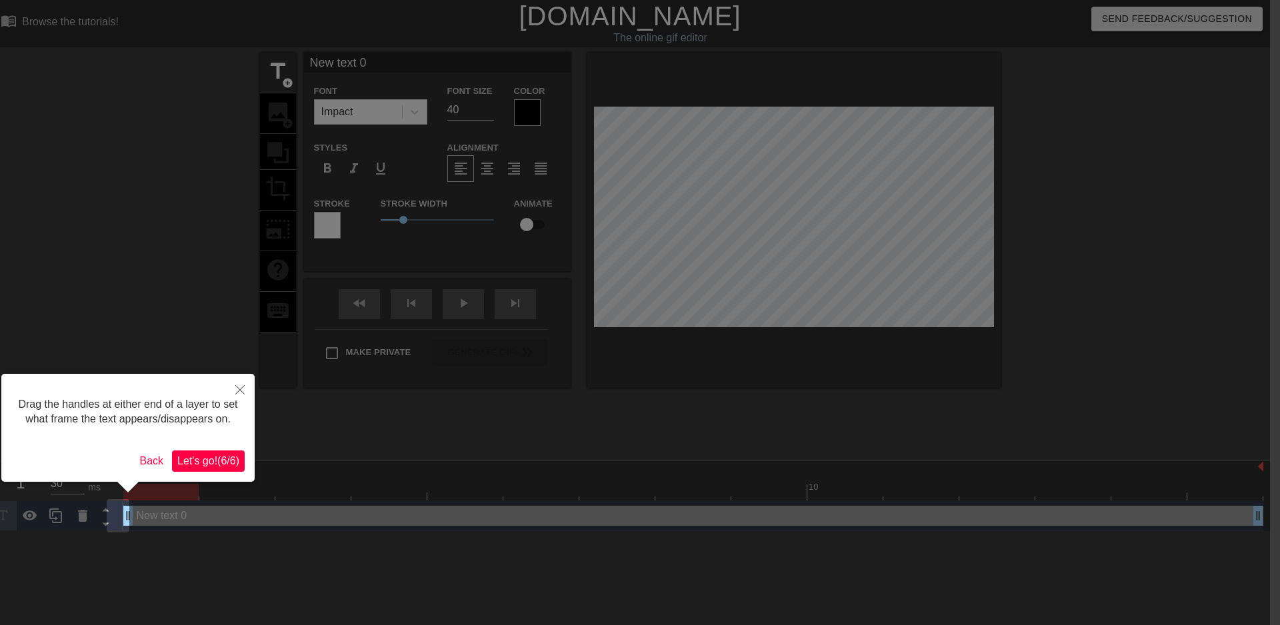
click at [215, 455] on span "Let's go! ( 6 / 6 )" at bounding box center [208, 460] width 62 height 11
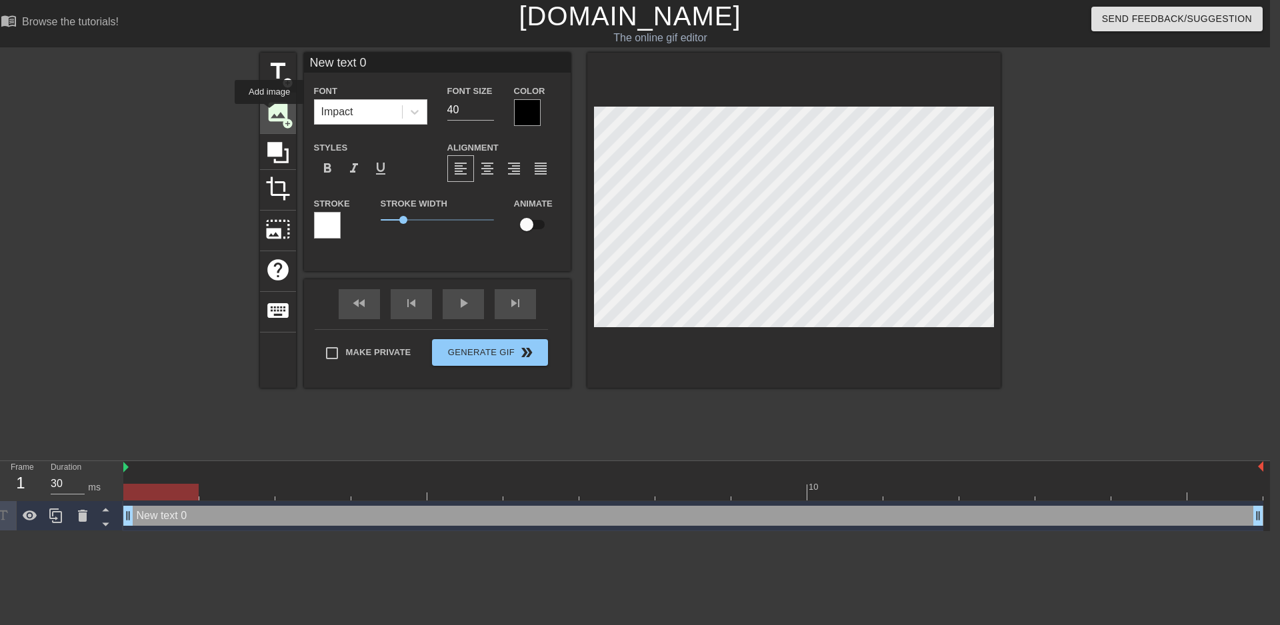
click at [269, 113] on span "image" at bounding box center [277, 111] width 25 height 25
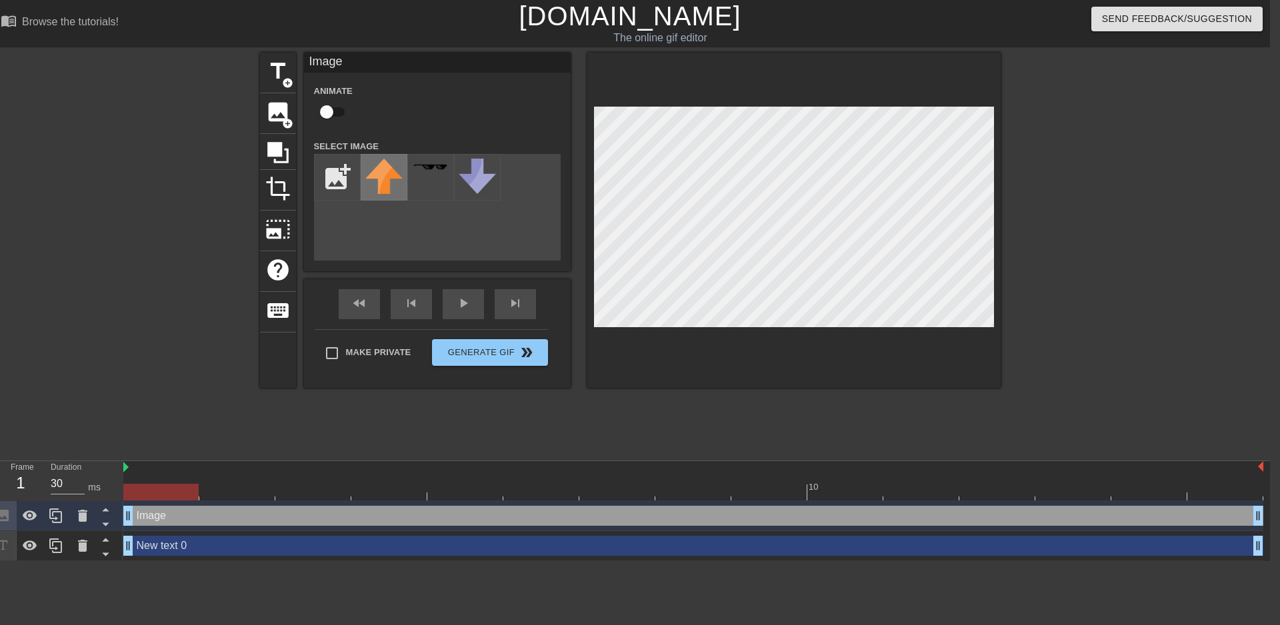
click at [391, 191] on img at bounding box center [383, 176] width 37 height 35
click at [401, 178] on img at bounding box center [383, 176] width 37 height 35
click at [471, 167] on img at bounding box center [477, 176] width 37 height 35
click at [439, 179] on div at bounding box center [430, 177] width 47 height 47
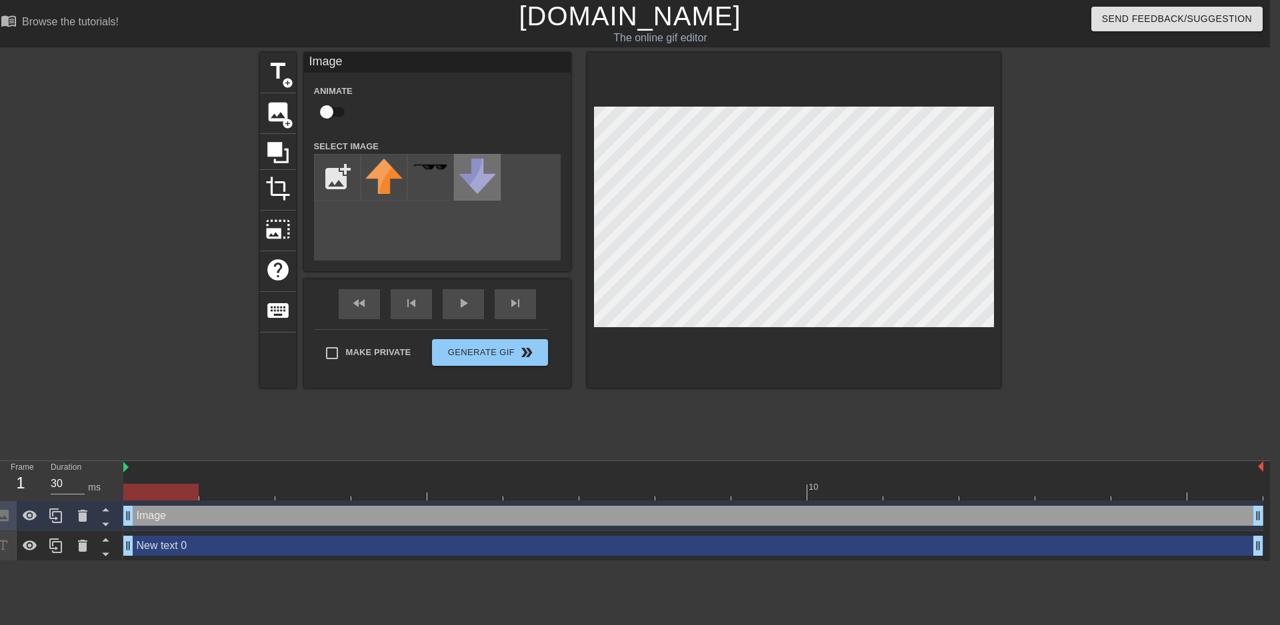
click at [489, 173] on img at bounding box center [477, 176] width 37 height 35
click at [441, 179] on div at bounding box center [430, 177] width 47 height 47
click at [383, 185] on img at bounding box center [383, 176] width 37 height 35
click at [475, 177] on img at bounding box center [477, 176] width 37 height 35
